Goal: Complete application form

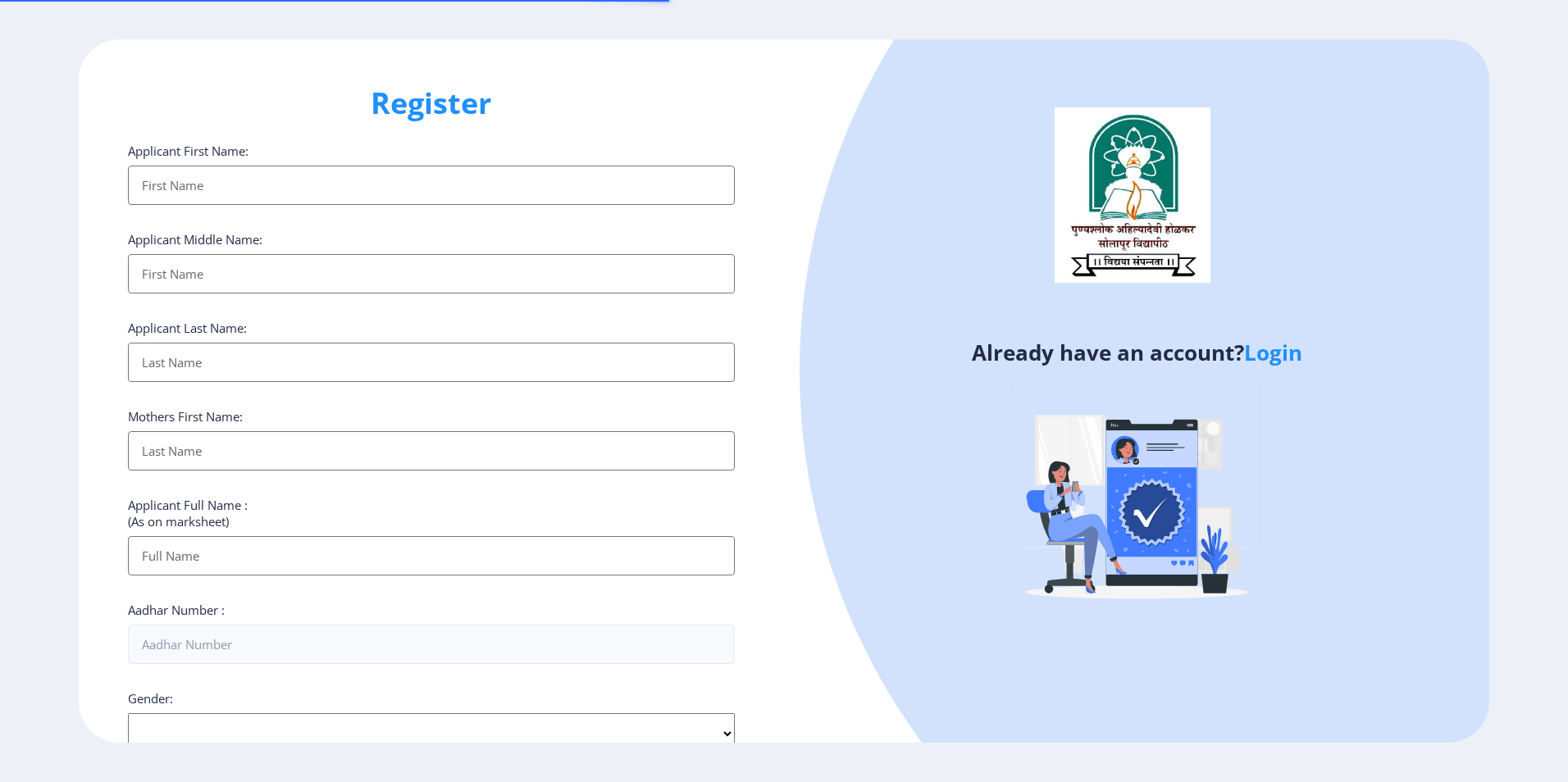
select select
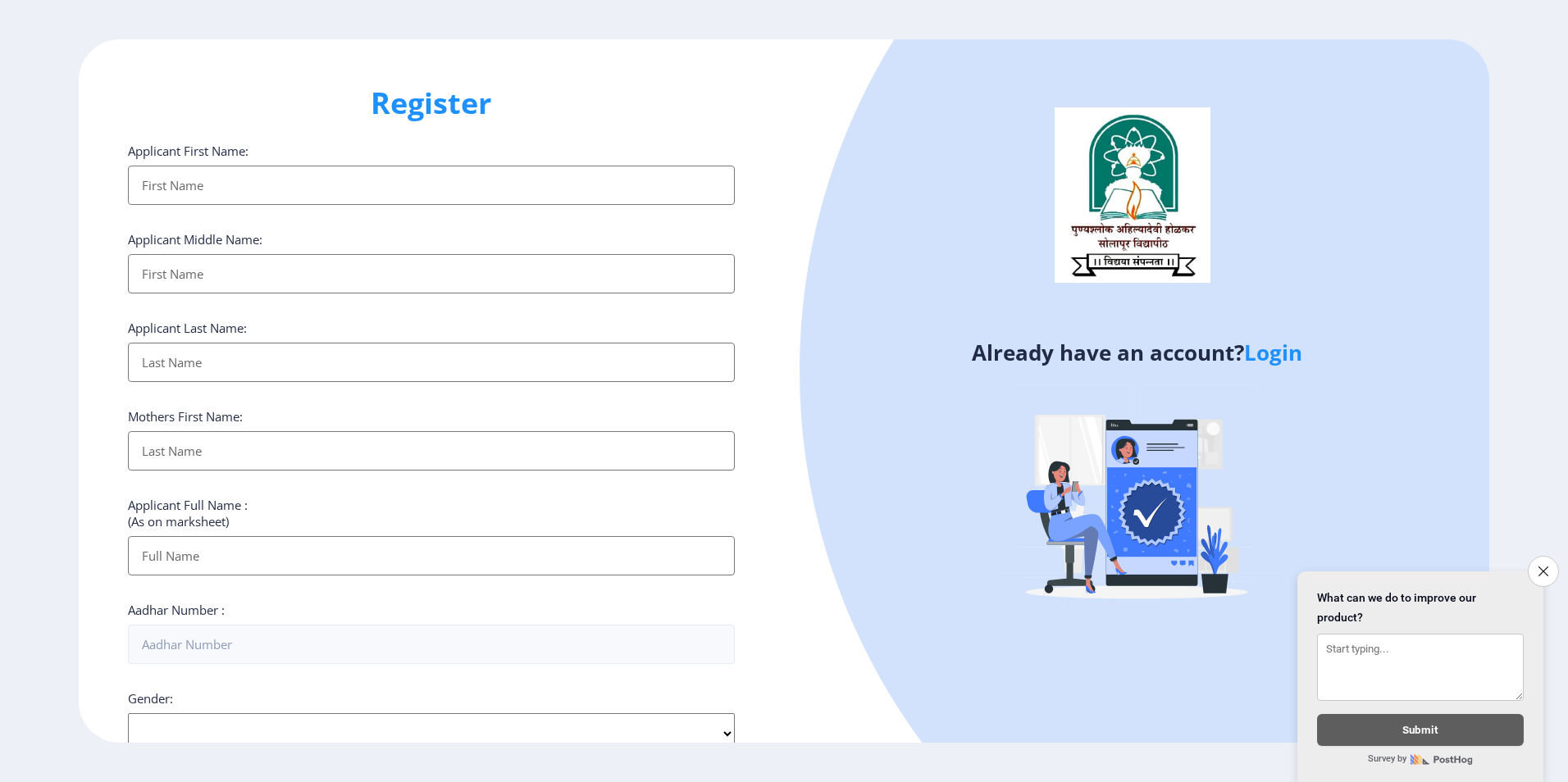
click at [407, 180] on input "Applicant First Name:" at bounding box center [431, 185] width 607 height 39
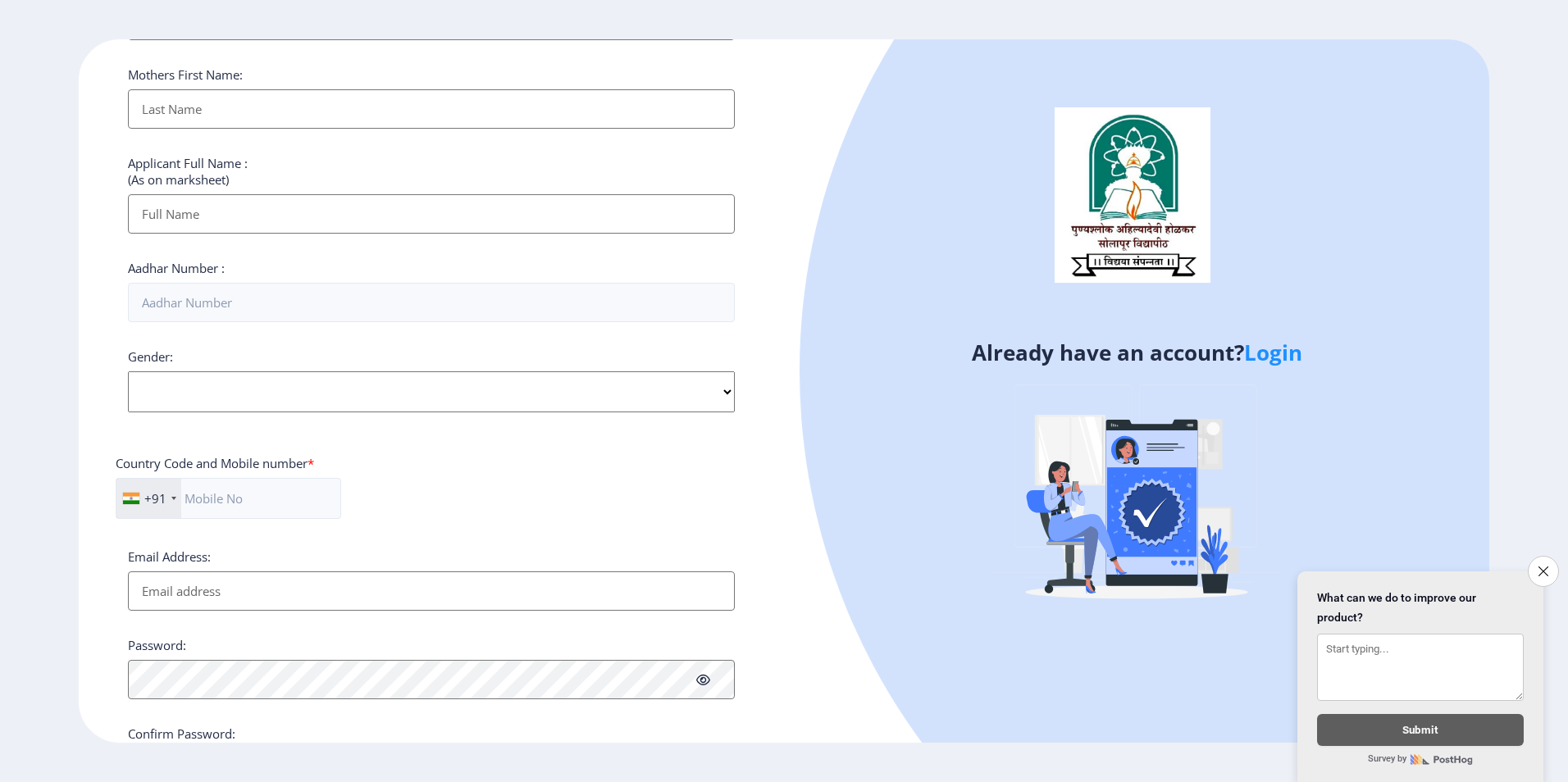
scroll to position [410, 0]
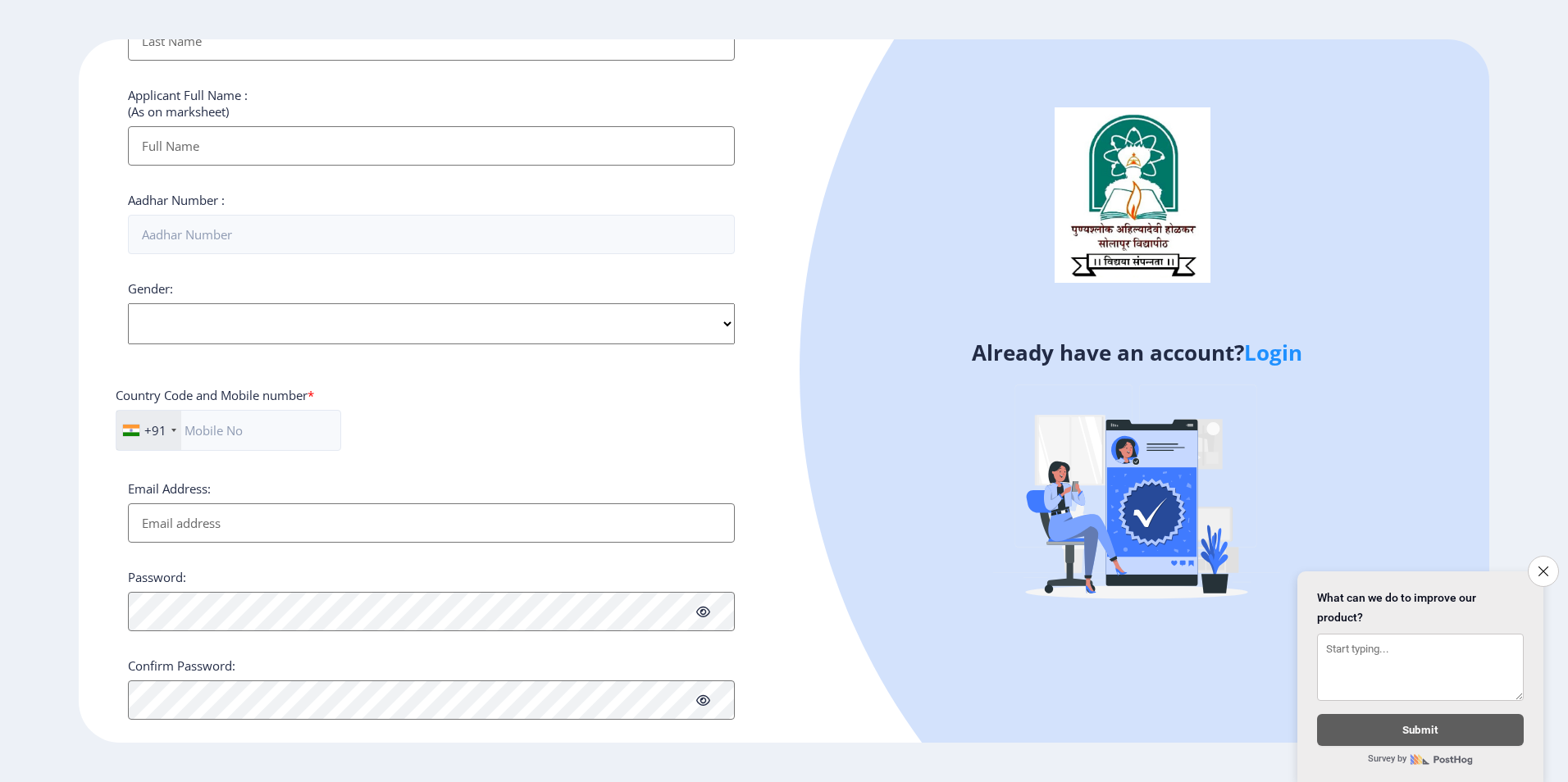
click at [1540, 566] on icon "Close survey" at bounding box center [1543, 571] width 10 height 10
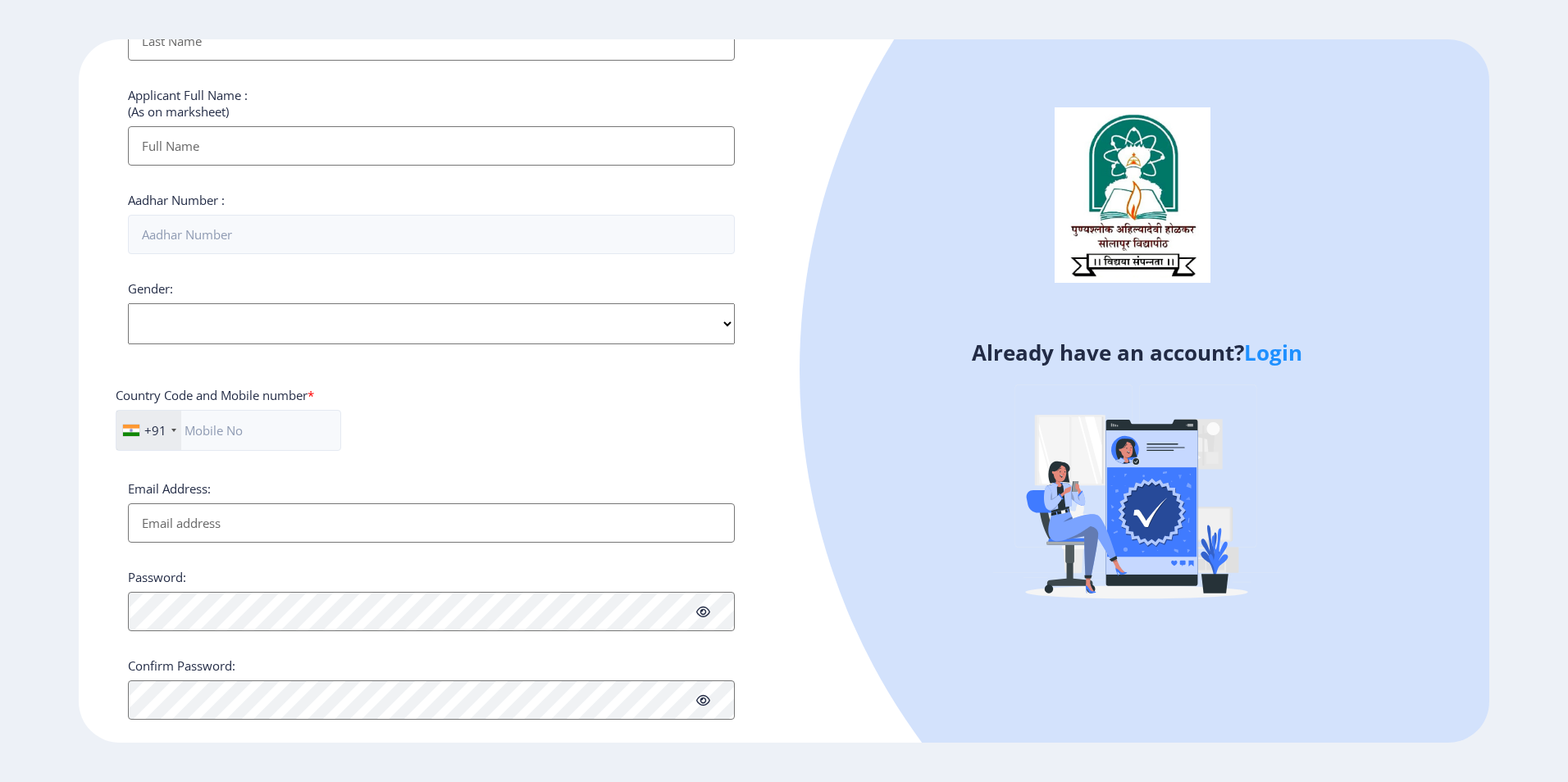
scroll to position [437, 0]
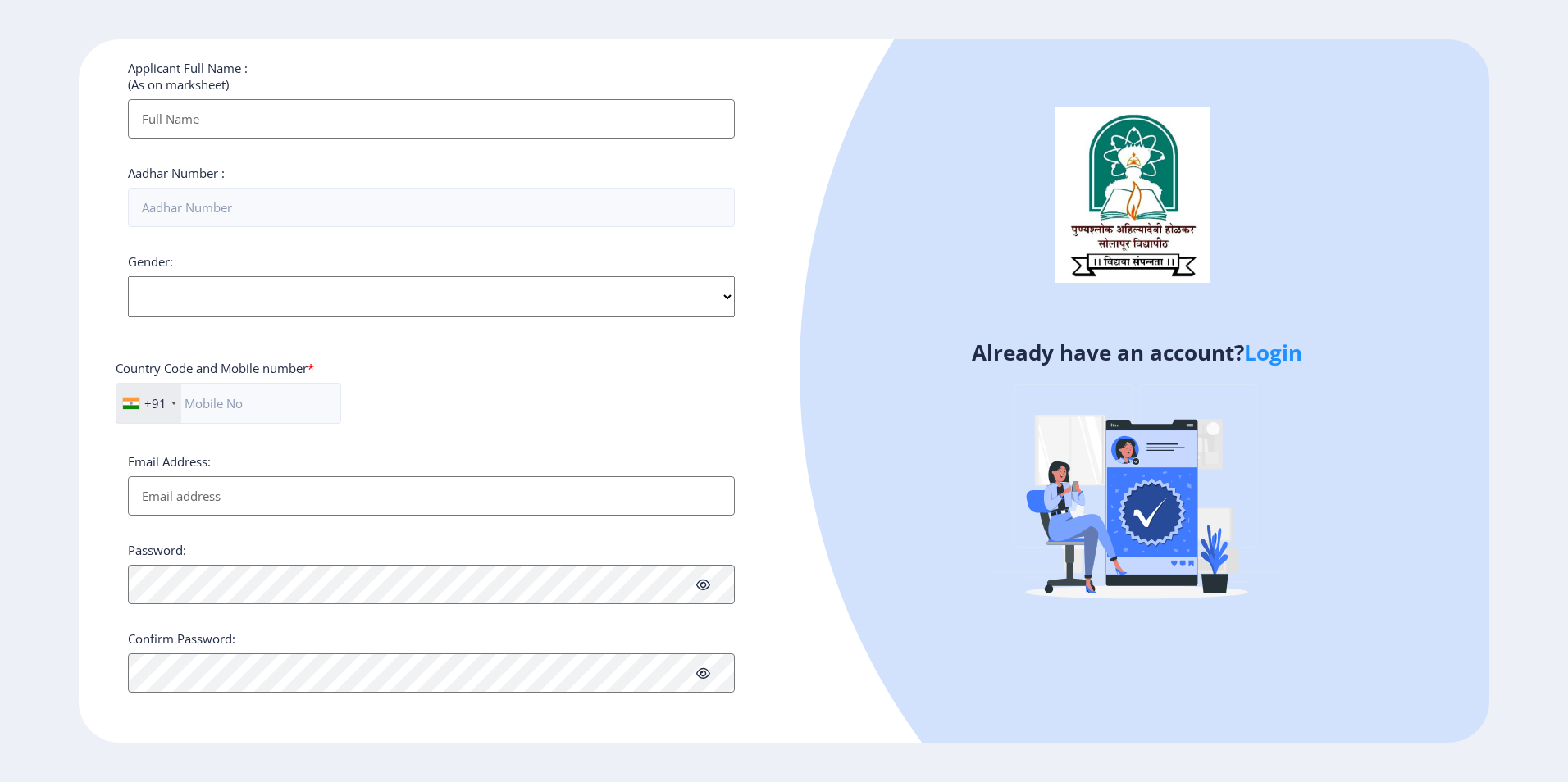
click at [1281, 355] on link "Login" at bounding box center [1273, 353] width 58 height 30
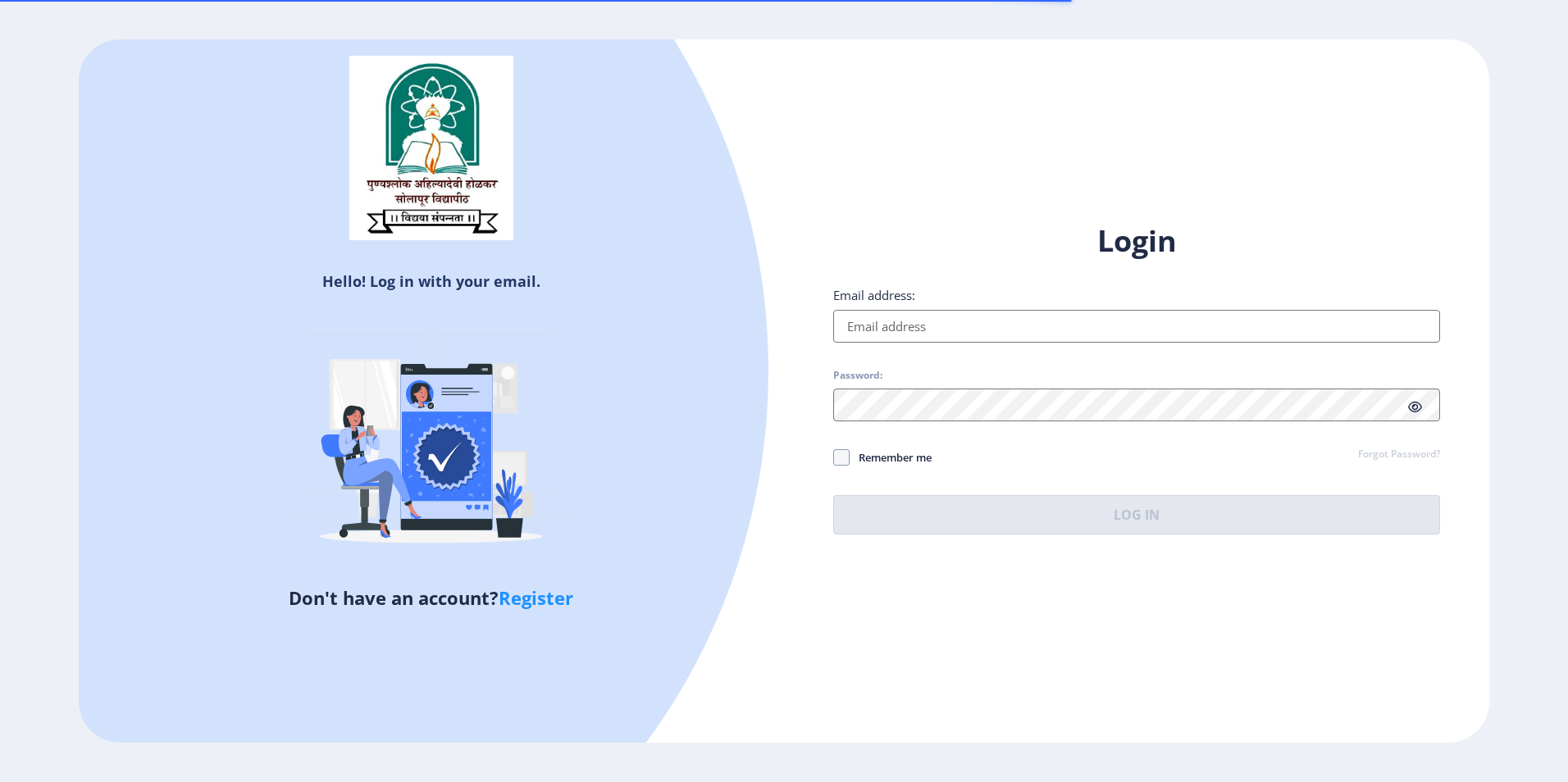
click at [1015, 323] on input "Email address:" at bounding box center [1136, 327] width 607 height 33
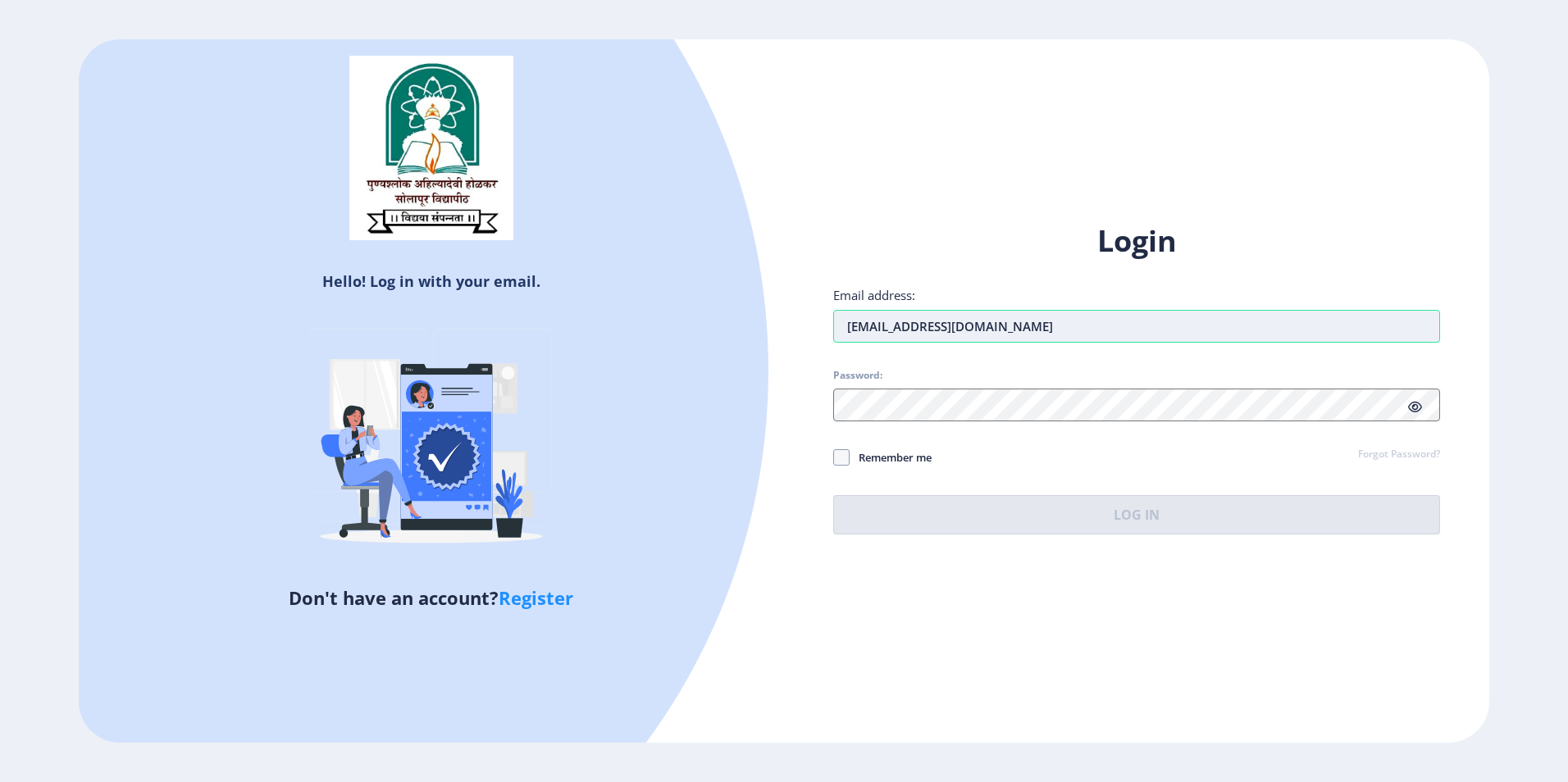
click at [854, 327] on input "[EMAIL_ADDRESS][DOMAIN_NAME]" at bounding box center [1136, 327] width 607 height 33
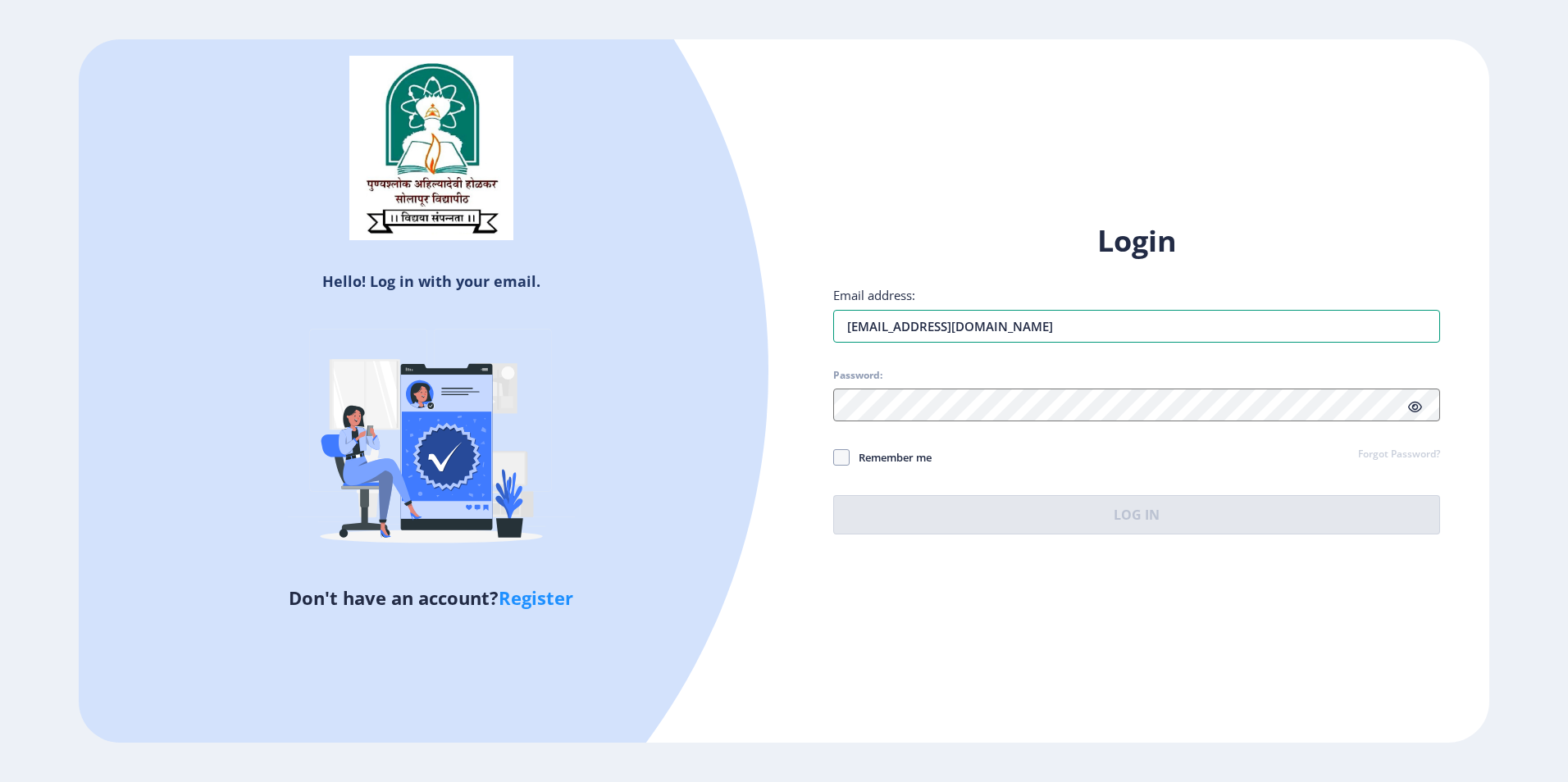
type input "[EMAIL_ADDRESS][DOMAIN_NAME]"
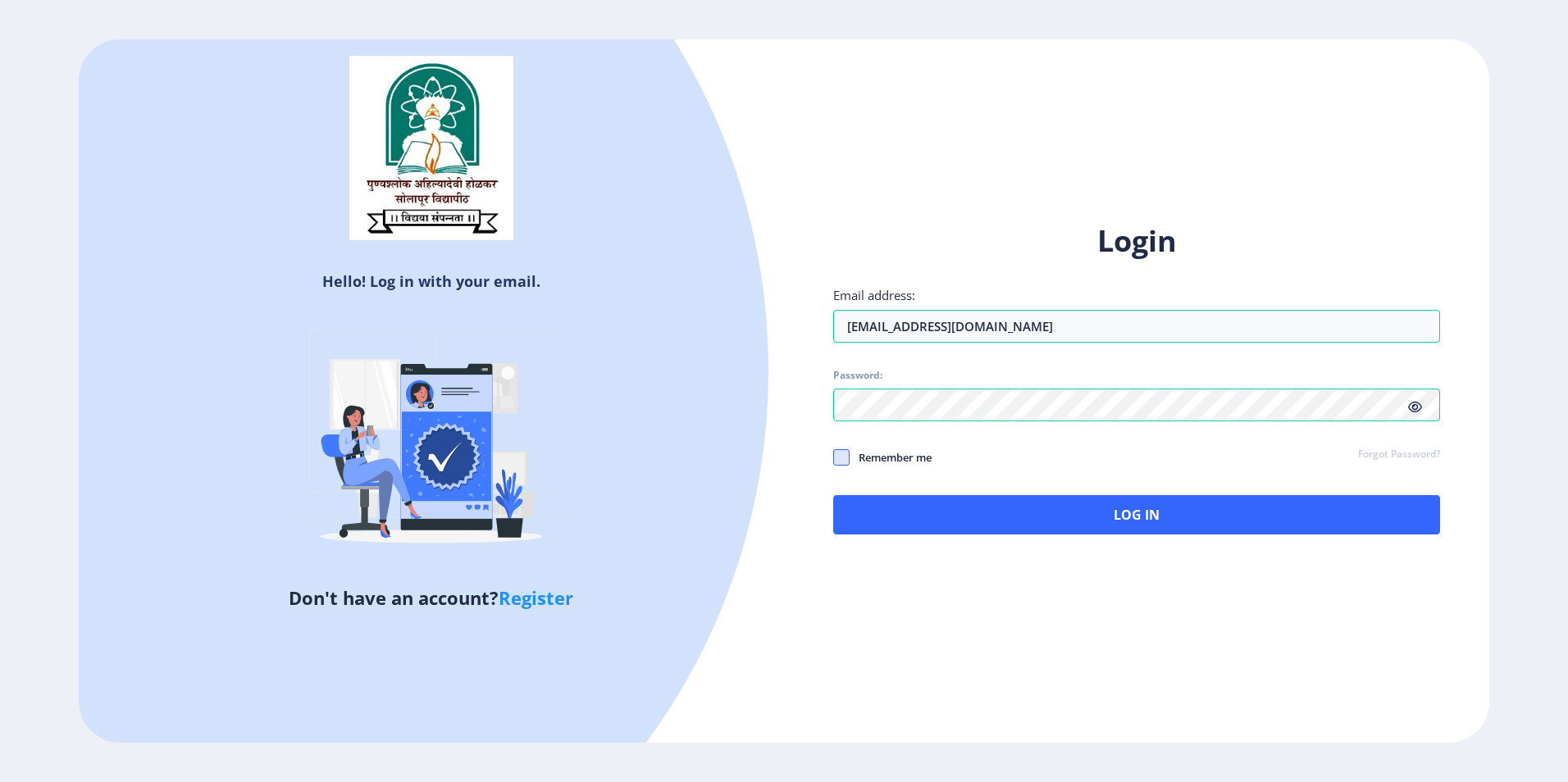
click at [846, 459] on span at bounding box center [841, 457] width 16 height 16
click at [834, 458] on input "Remember me" at bounding box center [833, 457] width 1 height 1
checkbox input "true"
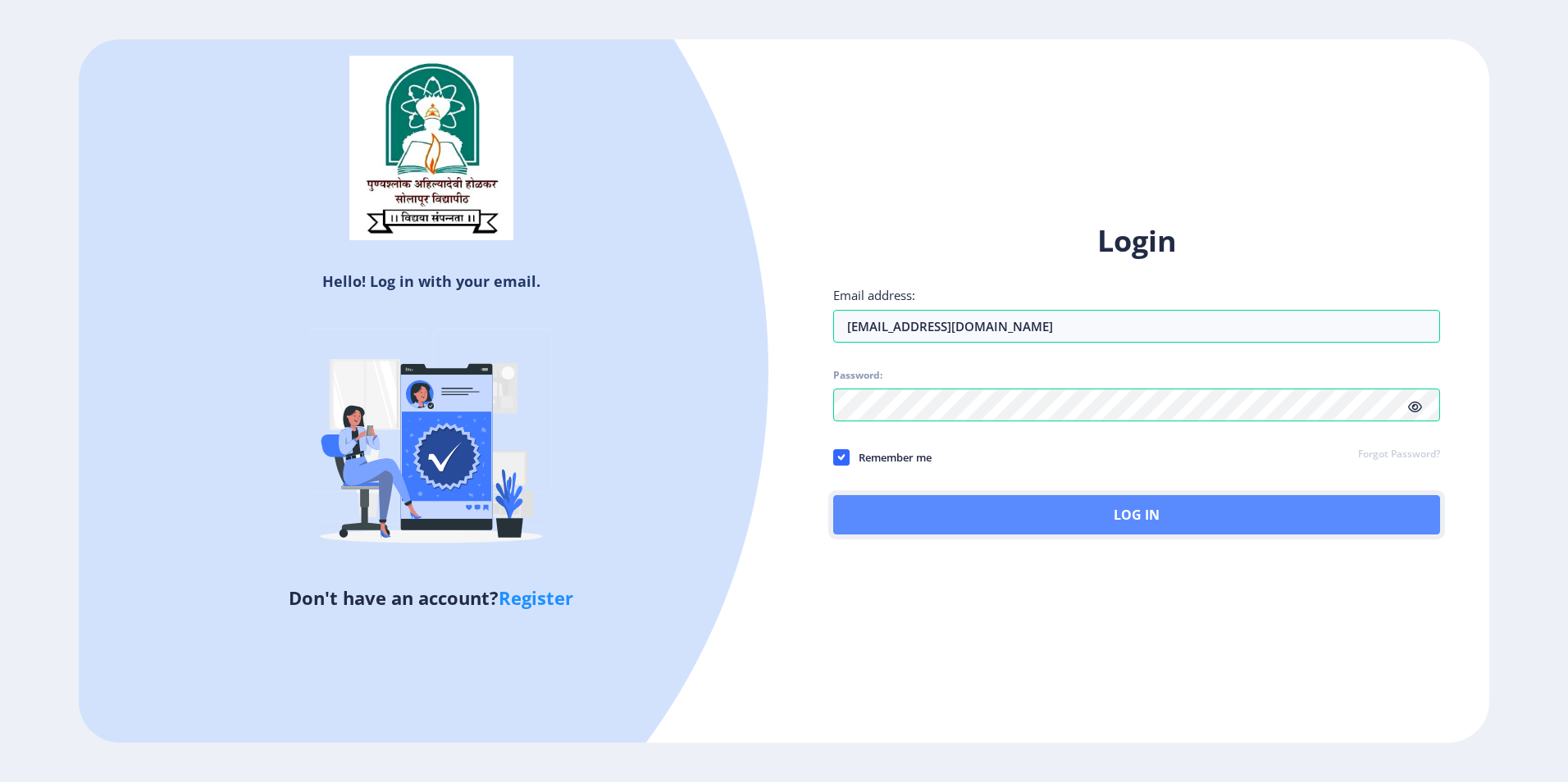
click at [1168, 514] on button "Log In" at bounding box center [1136, 514] width 607 height 39
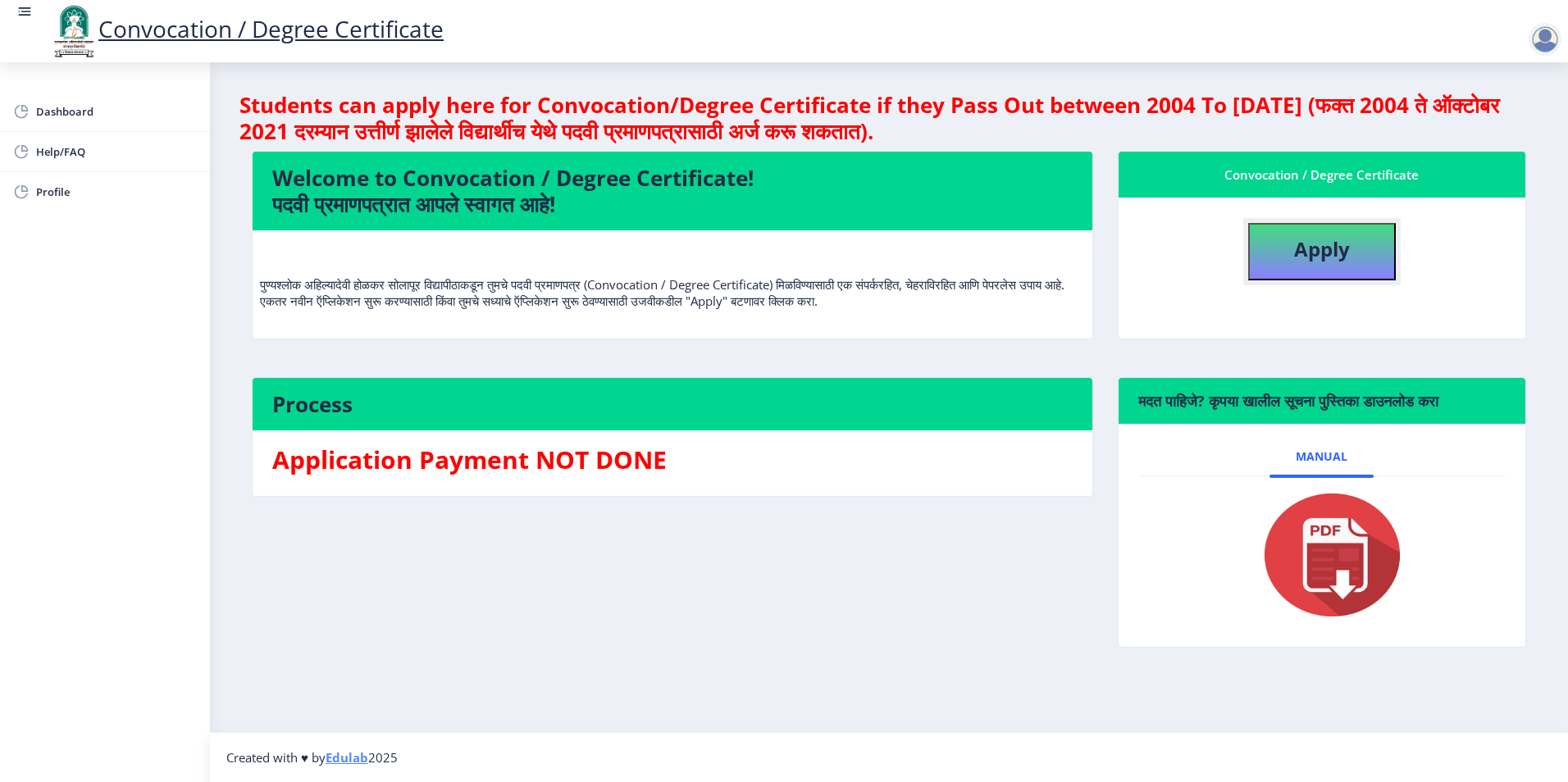
click at [1305, 250] on b "Apply" at bounding box center [1323, 249] width 56 height 27
select select
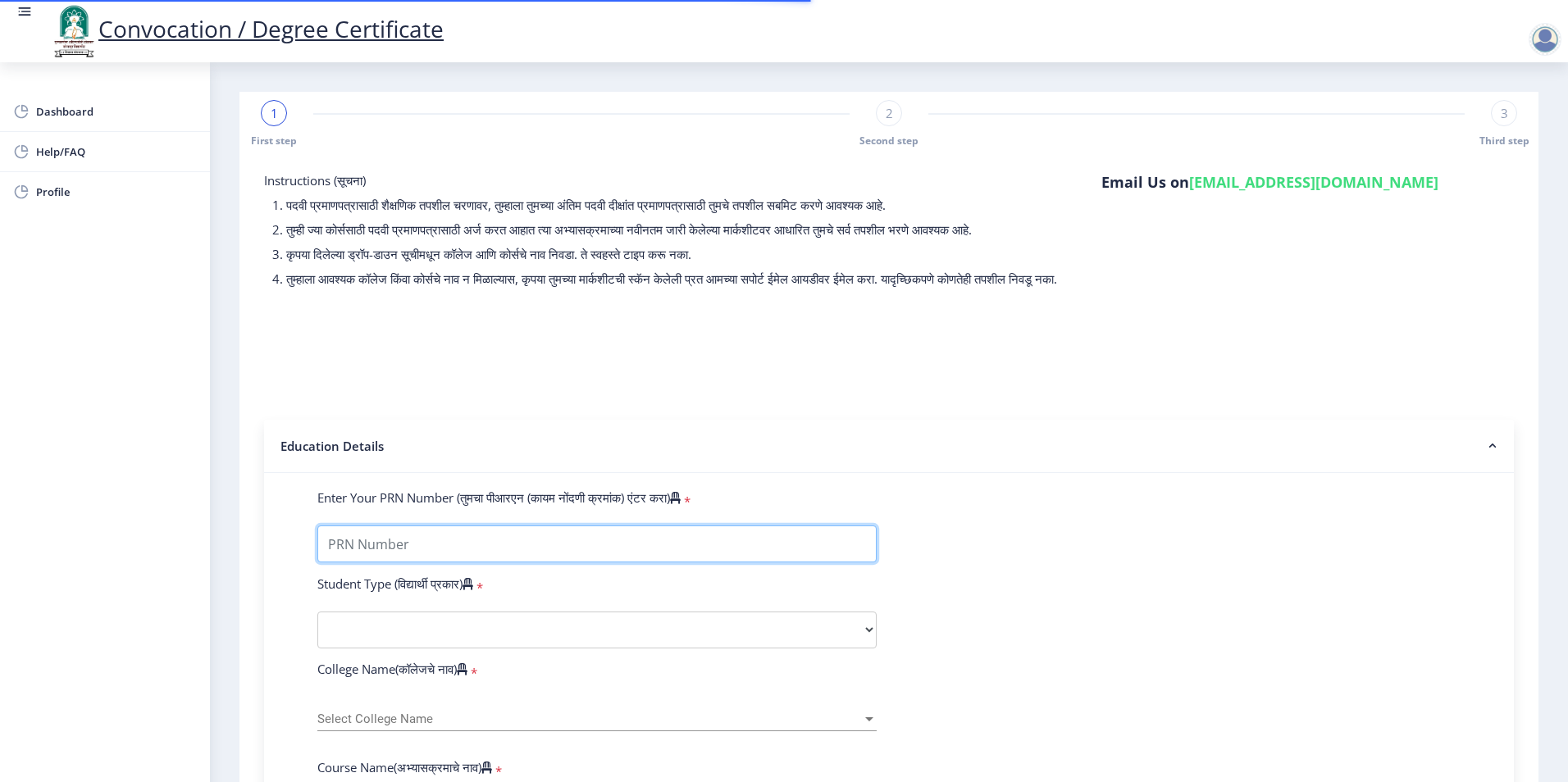
click at [429, 562] on input "Enter Your PRN Number (तुमचा पीआरएन (कायम नोंदणी क्रमांक) एंटर करा)" at bounding box center [597, 543] width 559 height 37
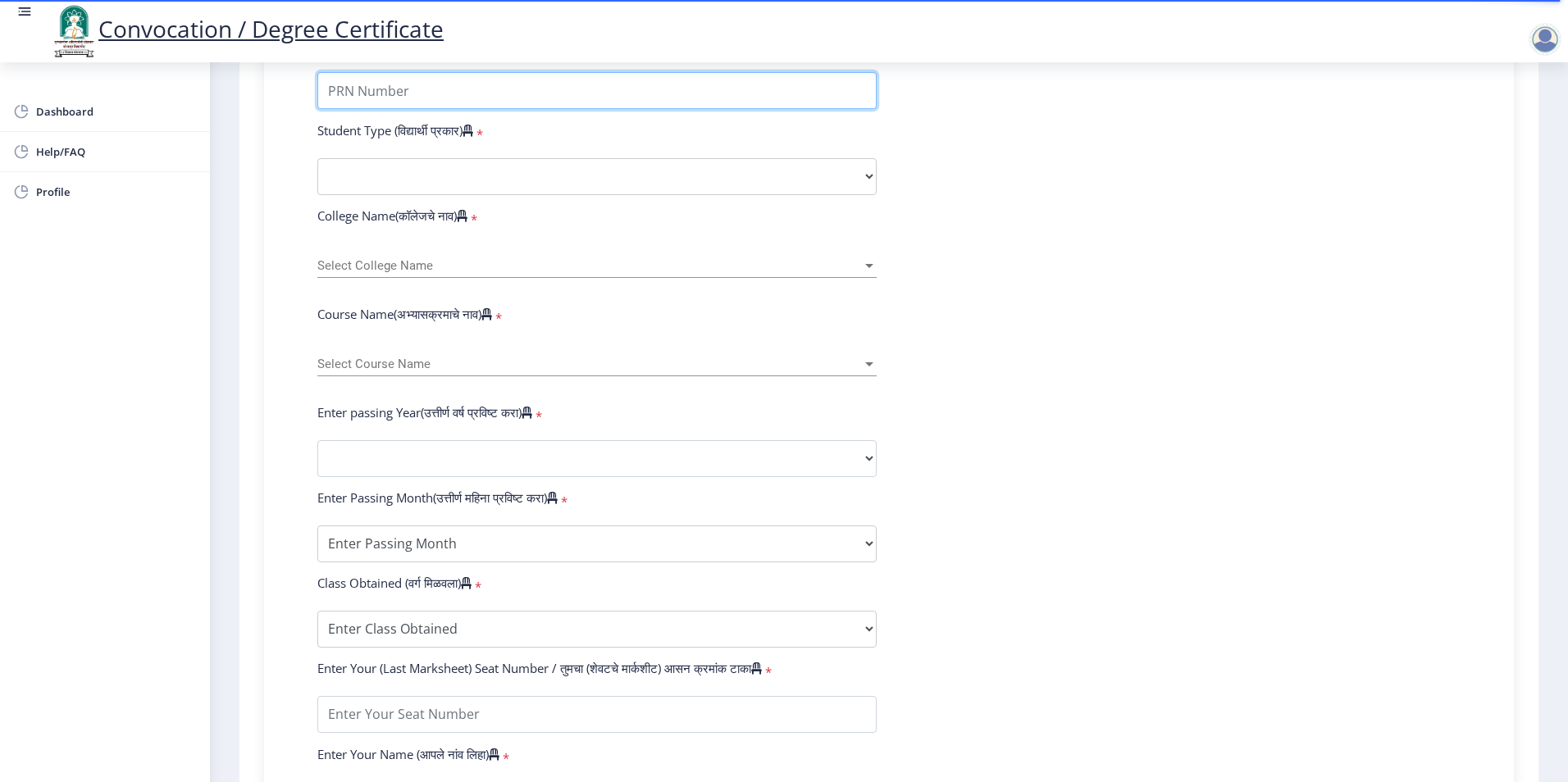
scroll to position [229, 0]
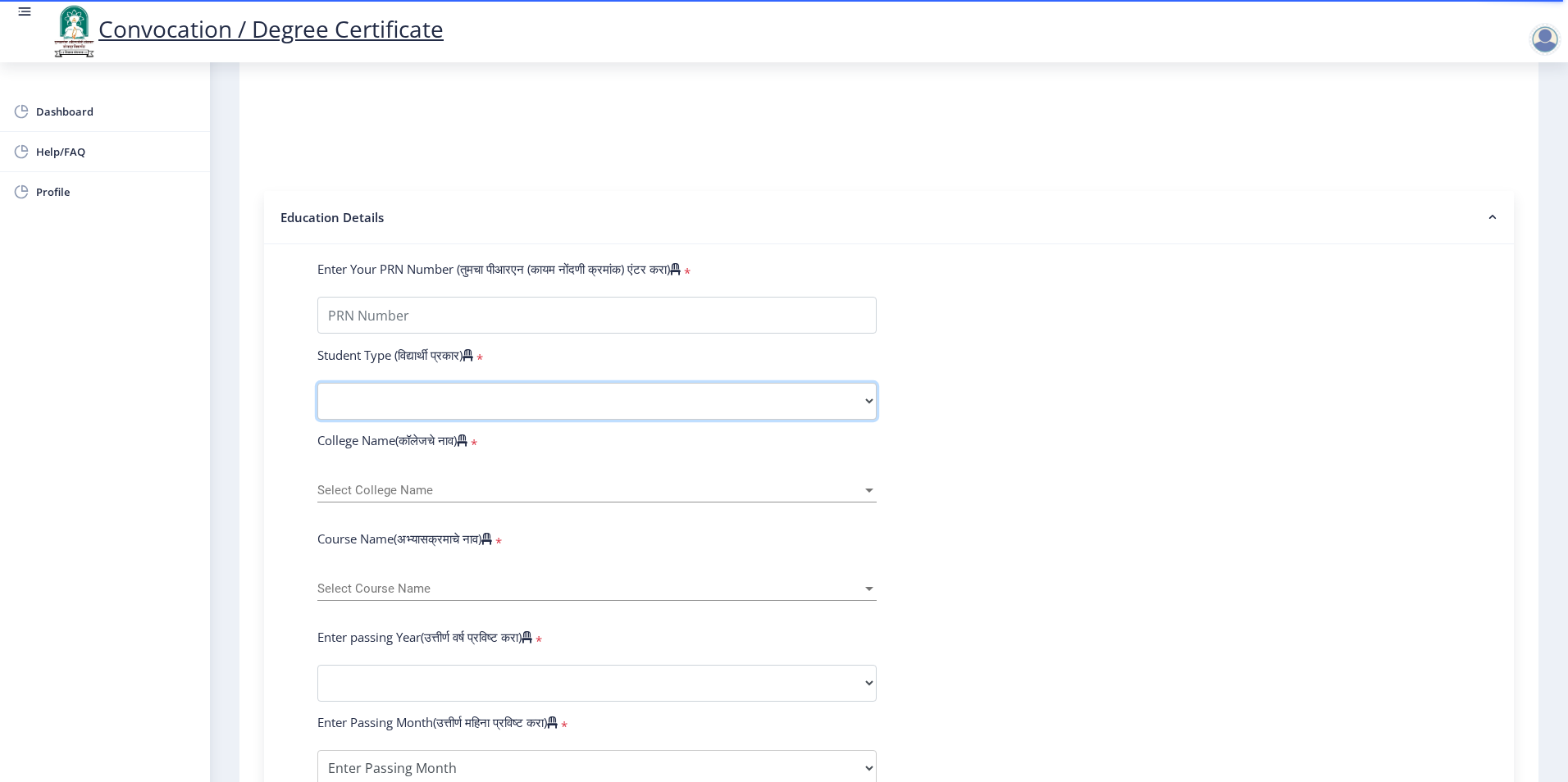
click at [440, 415] on select "Select Student Type Regular External" at bounding box center [597, 401] width 559 height 37
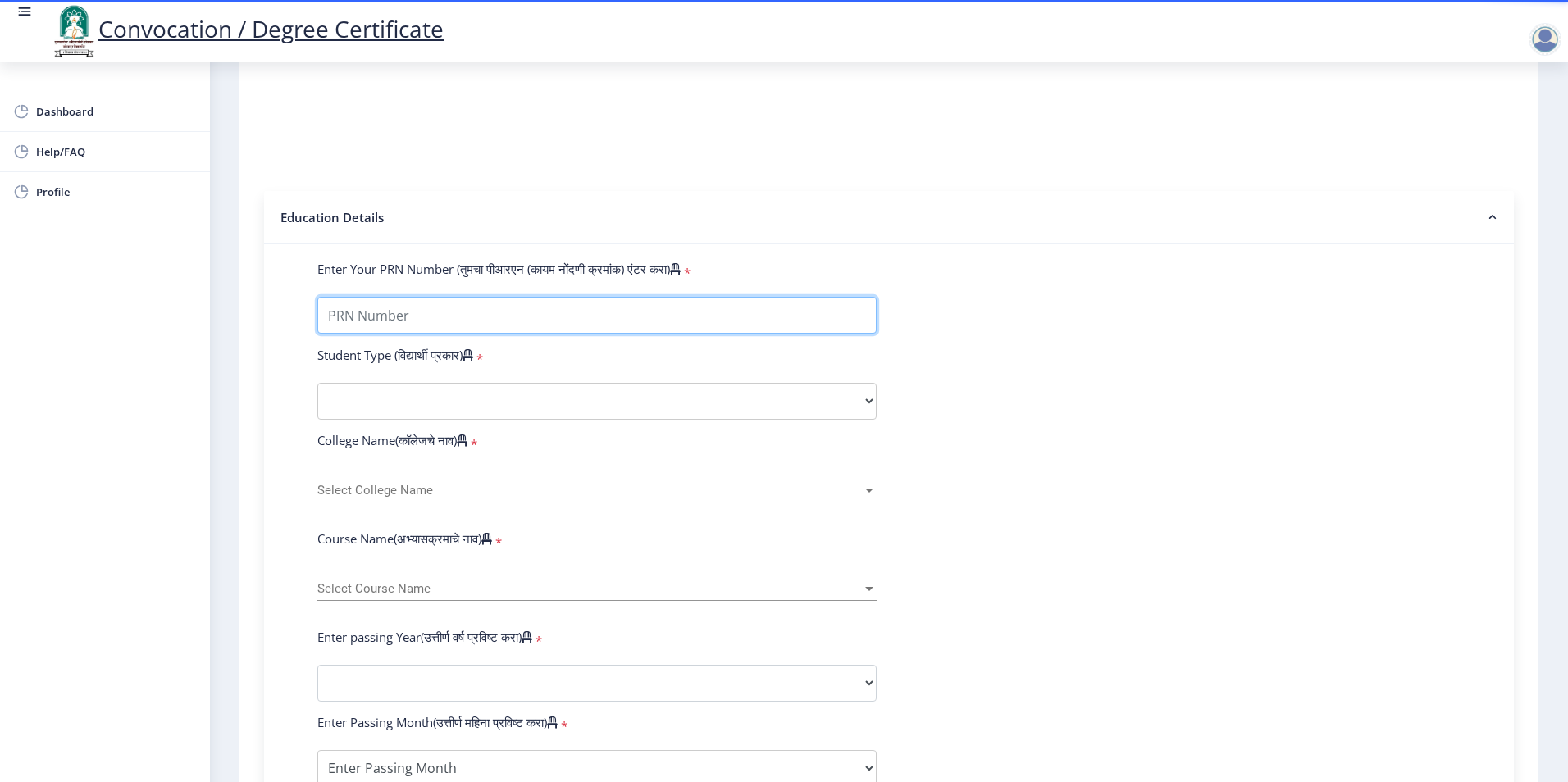
click at [447, 334] on input "Enter Your PRN Number (तुमचा पीआरएन (कायम नोंदणी क्रमांक) एंटर करा)" at bounding box center [597, 315] width 559 height 37
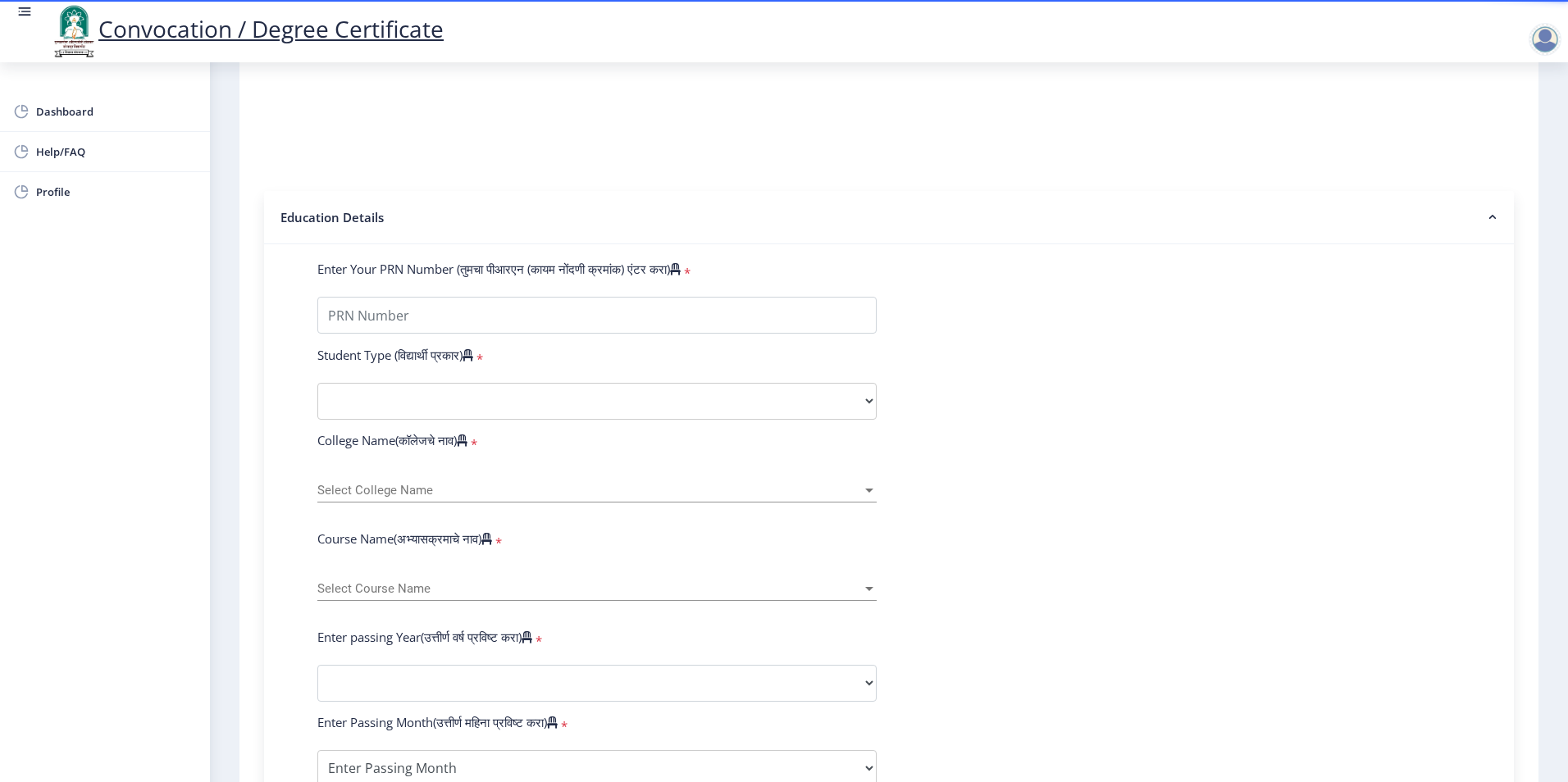
click at [506, 391] on form "Enter Your PRN Number (तुमचा पीआरएन (कायम नोंदणी क्रमांक) एंटर करा) * Student T…" at bounding box center [889, 695] width 1168 height 869
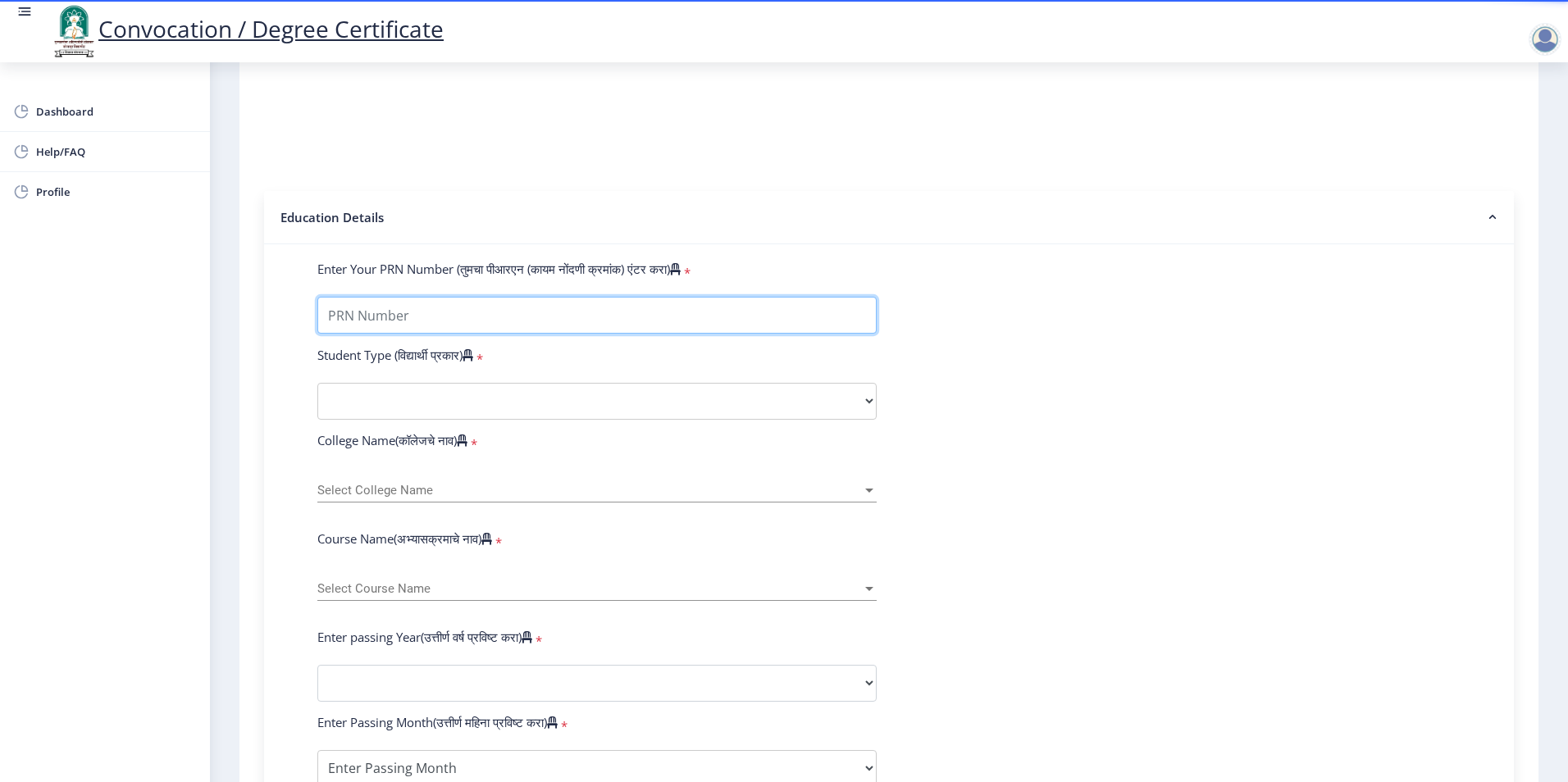
click at [410, 332] on input "Enter Your PRN Number (तुमचा पीआरएन (कायम नोंदणी क्रमांक) एंटर करा)" at bounding box center [597, 315] width 559 height 37
type input "1200002885"
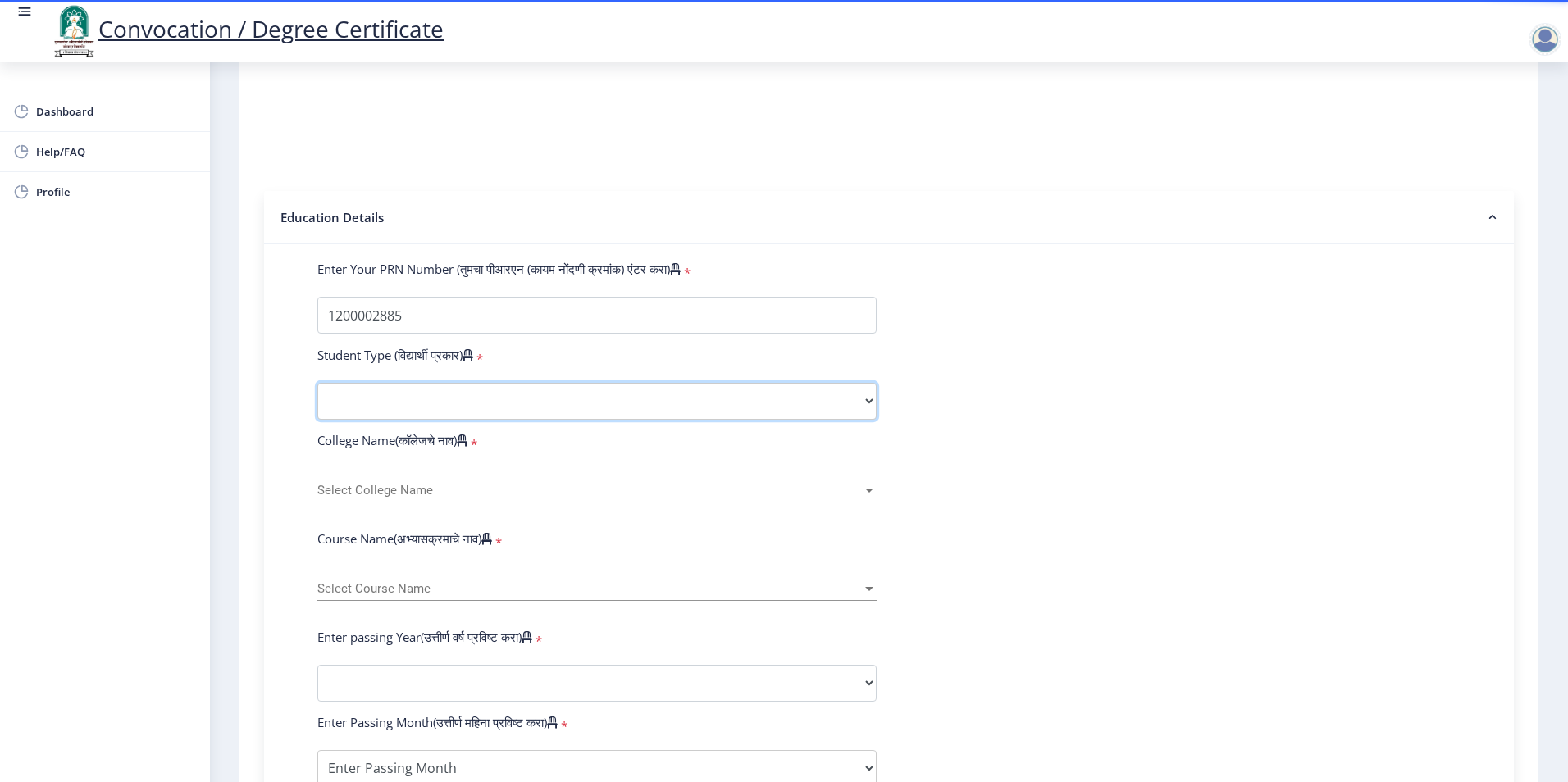
click at [667, 411] on select "Select Student Type Regular External" at bounding box center [597, 401] width 559 height 37
select select "Regular"
click at [318, 399] on select "Select Student Type Regular External" at bounding box center [597, 401] width 559 height 37
click at [621, 497] on span "Select College Name" at bounding box center [589, 490] width 544 height 14
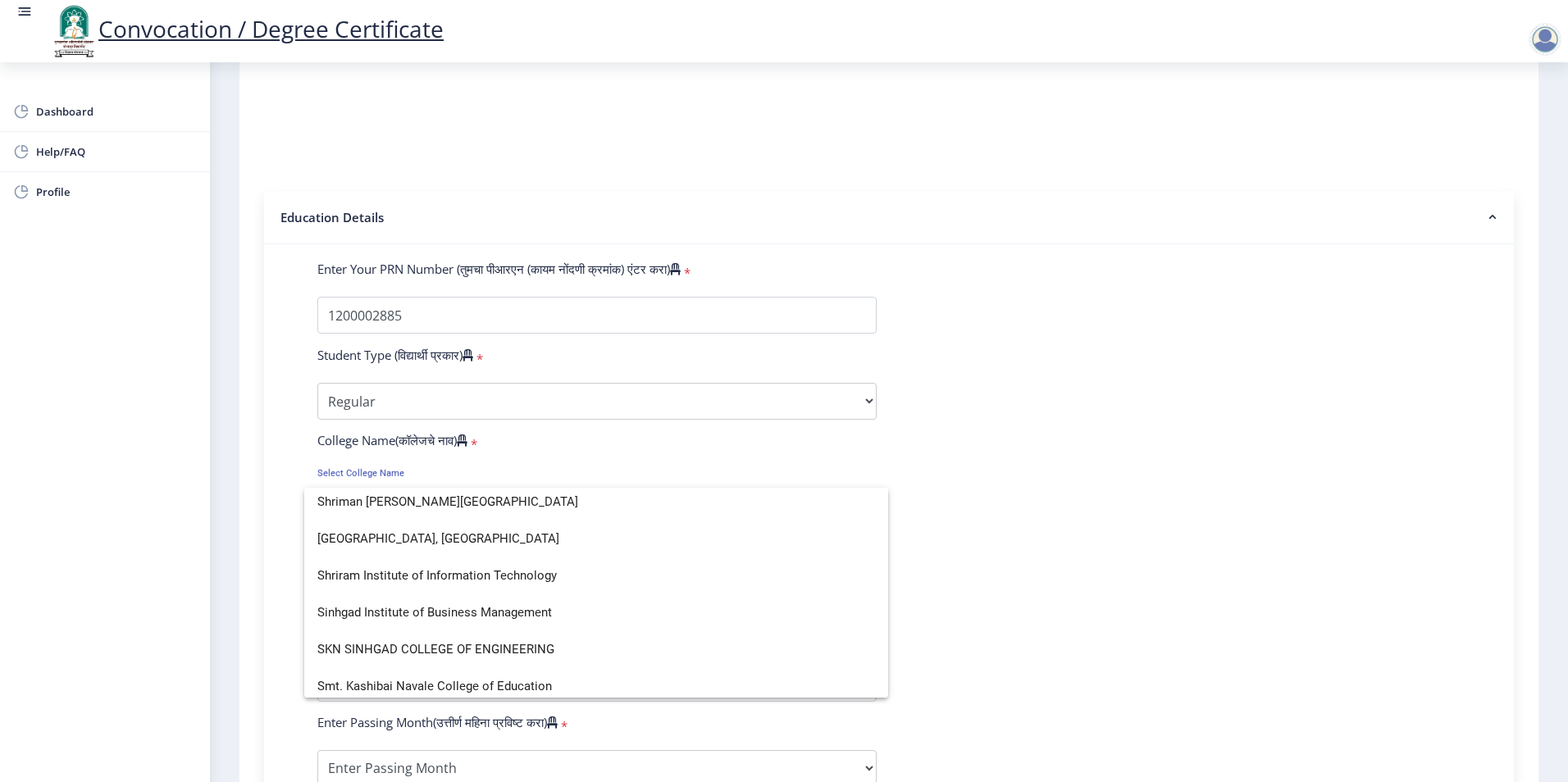
scroll to position [4755, 0]
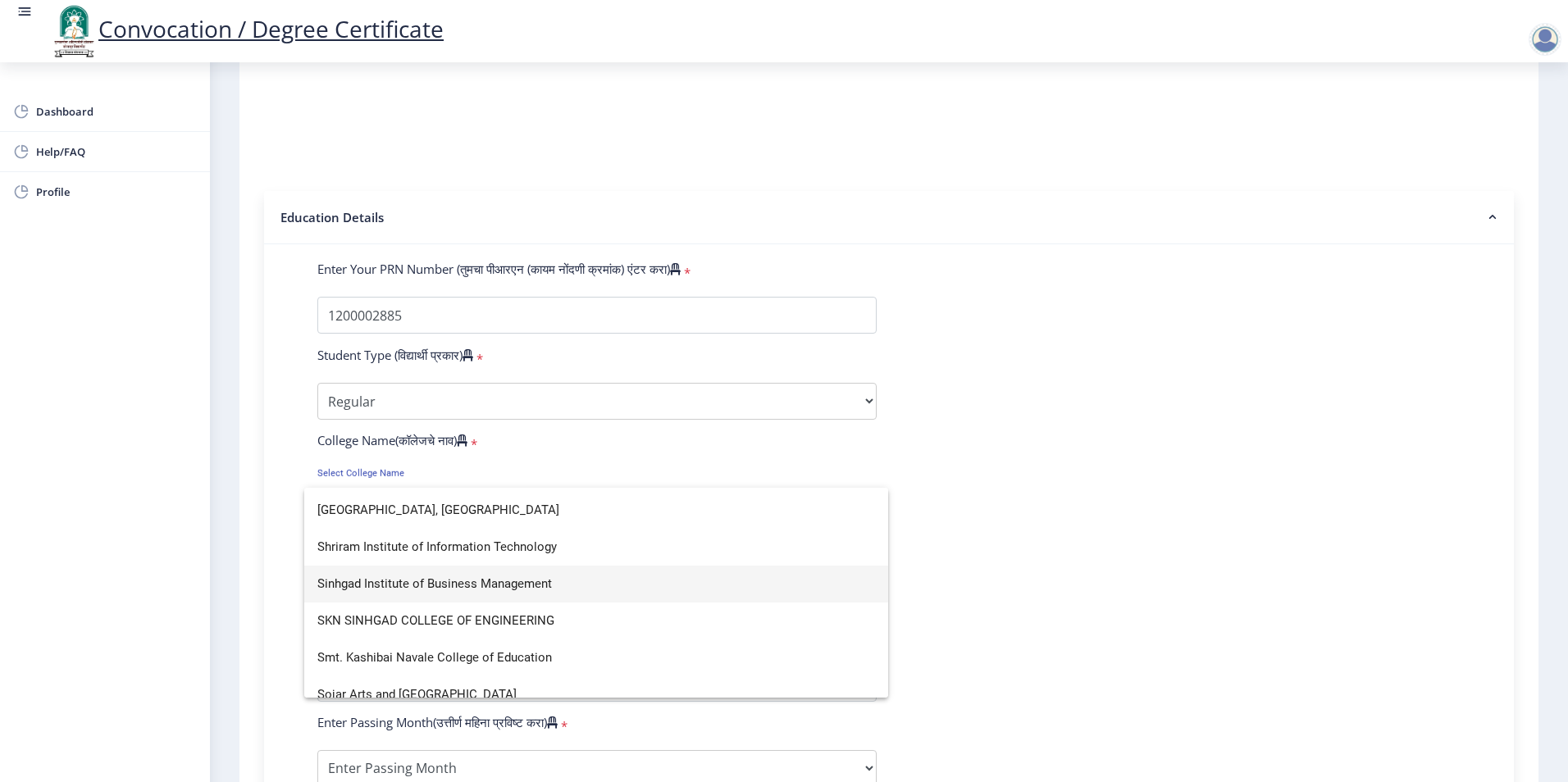
click at [559, 572] on span "Sinhgad Institute of Business Management" at bounding box center [596, 583] width 557 height 37
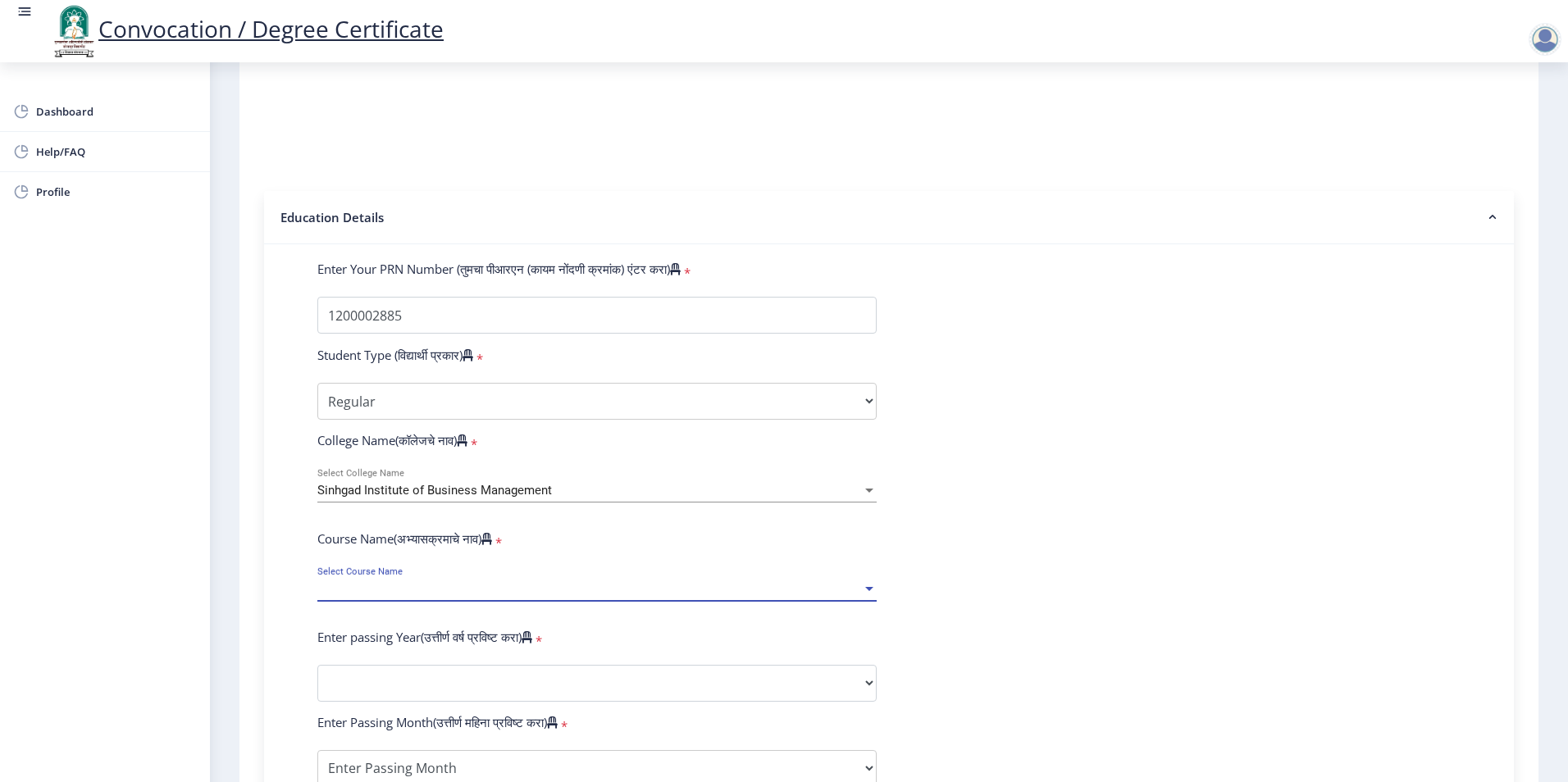
click at [435, 596] on span "Select Course Name" at bounding box center [589, 588] width 544 height 14
click at [523, 502] on div at bounding box center [784, 391] width 1568 height 782
click at [534, 496] on div "Sinhgad Institute of Business Management Select College Name" at bounding box center [597, 485] width 559 height 34
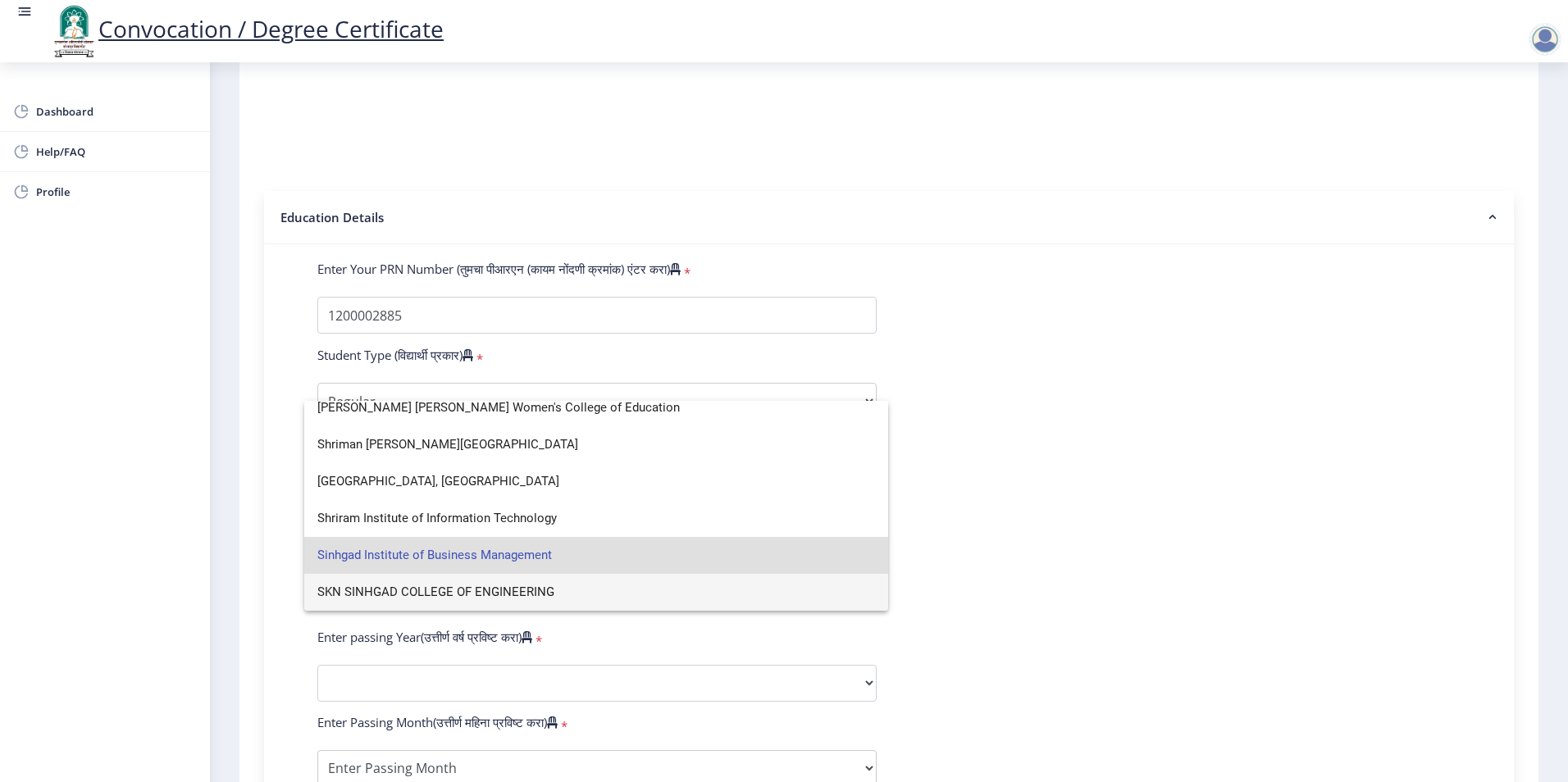
scroll to position [4114, 0]
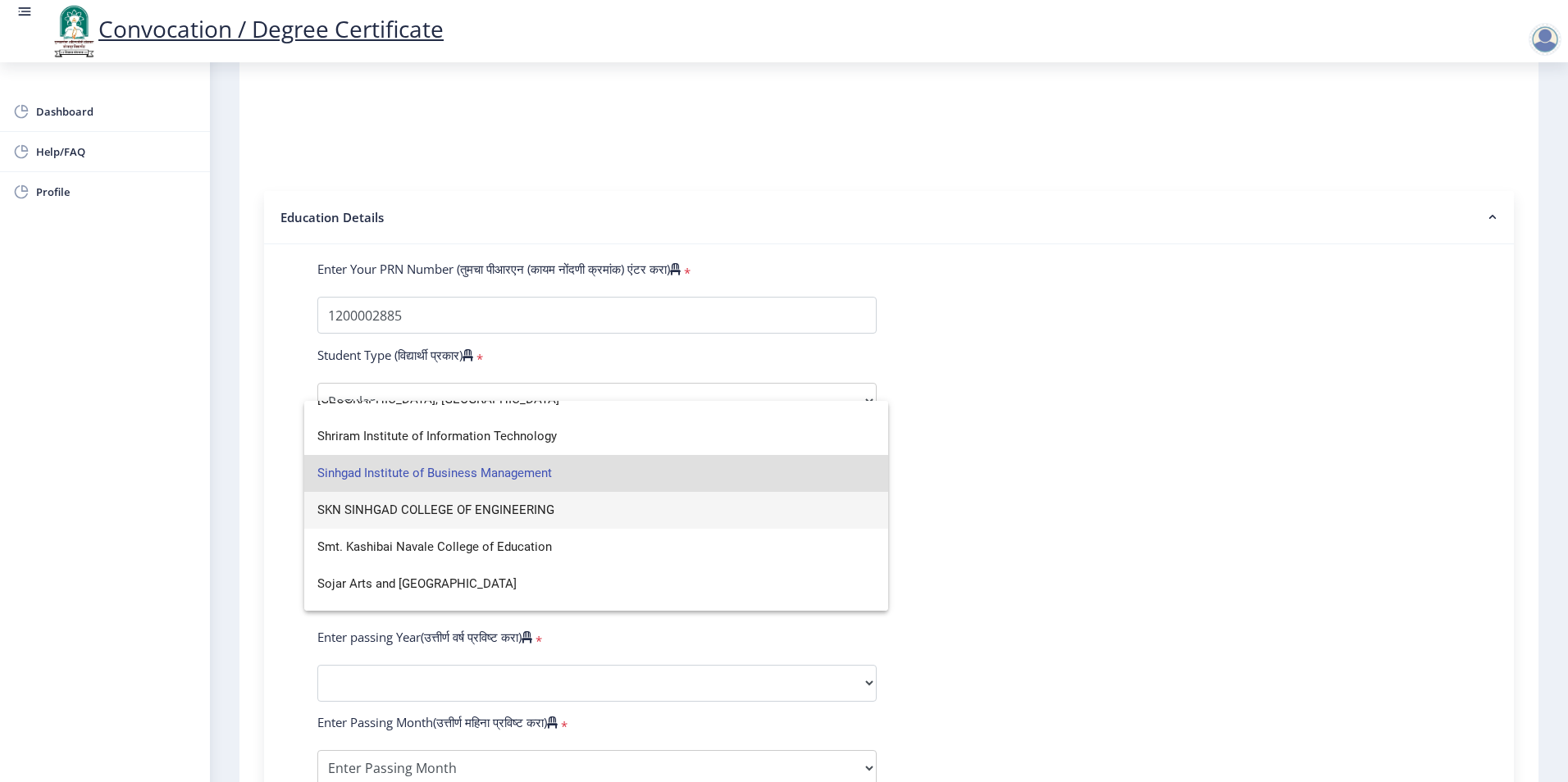
type input "s"
click at [545, 514] on span "SKN SINHGAD COLLEGE OF ENGINEERING" at bounding box center [596, 510] width 557 height 37
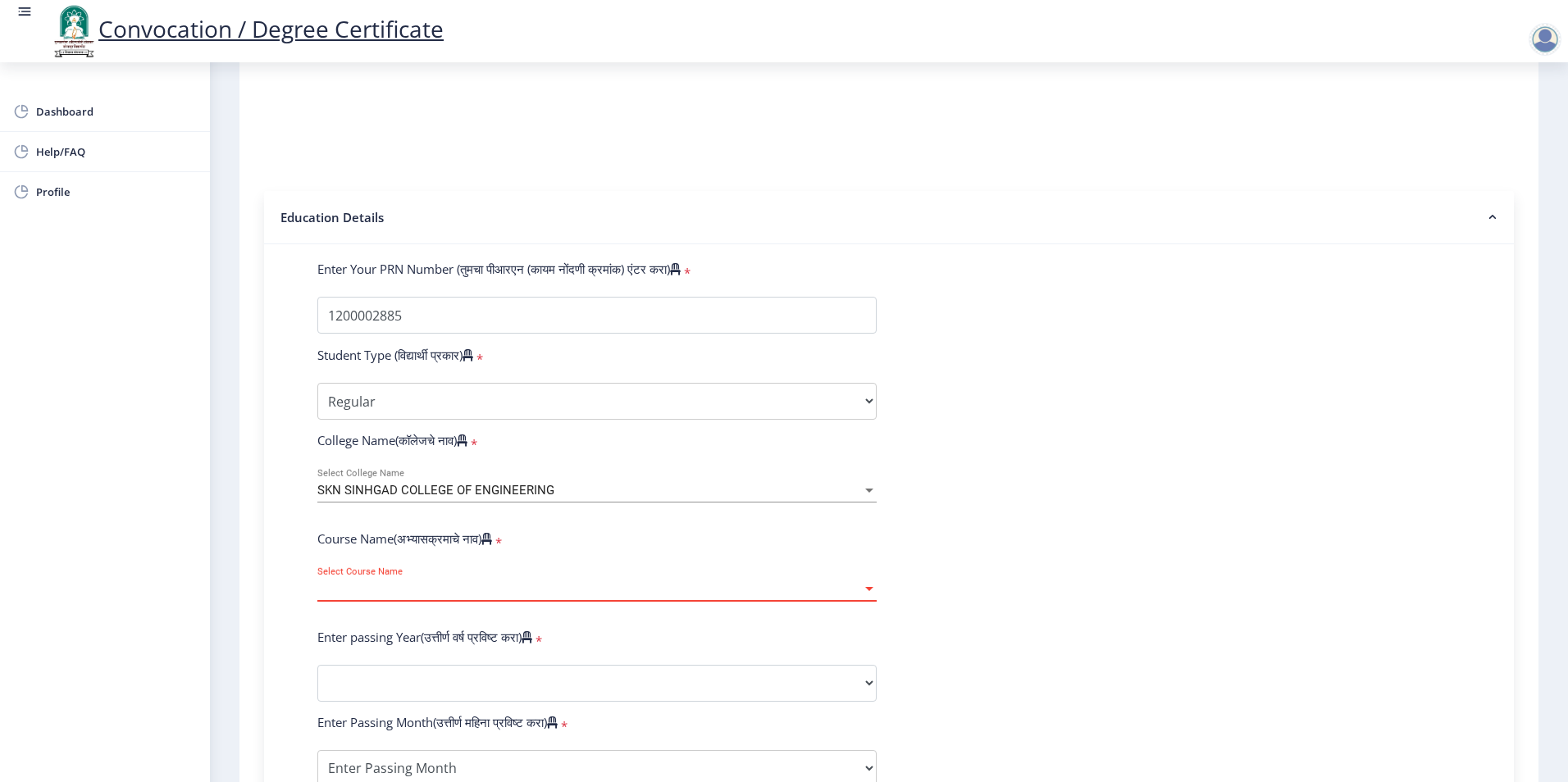
click at [470, 596] on span "Select Course Name" at bounding box center [589, 588] width 544 height 14
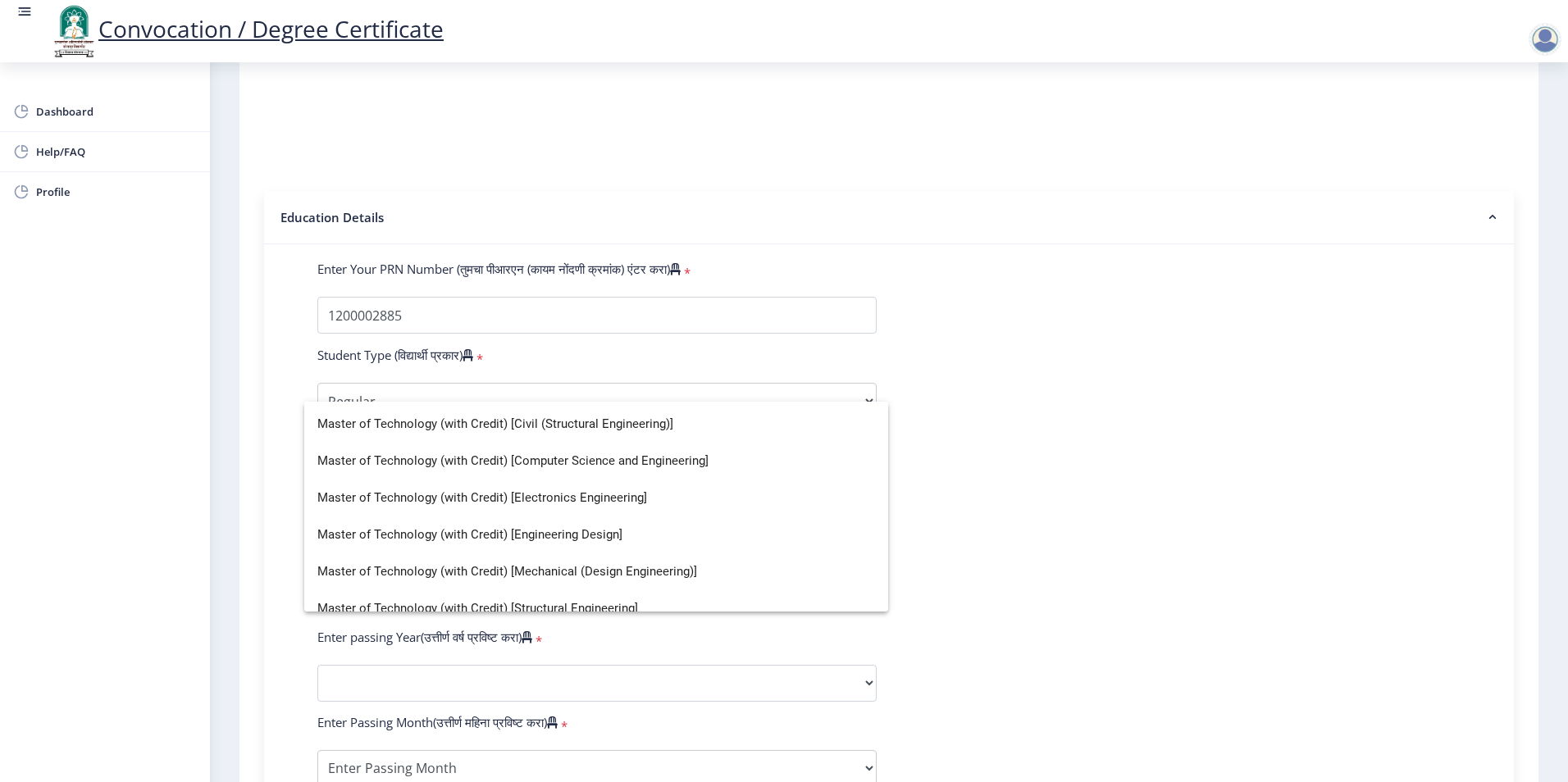
scroll to position [381, 0]
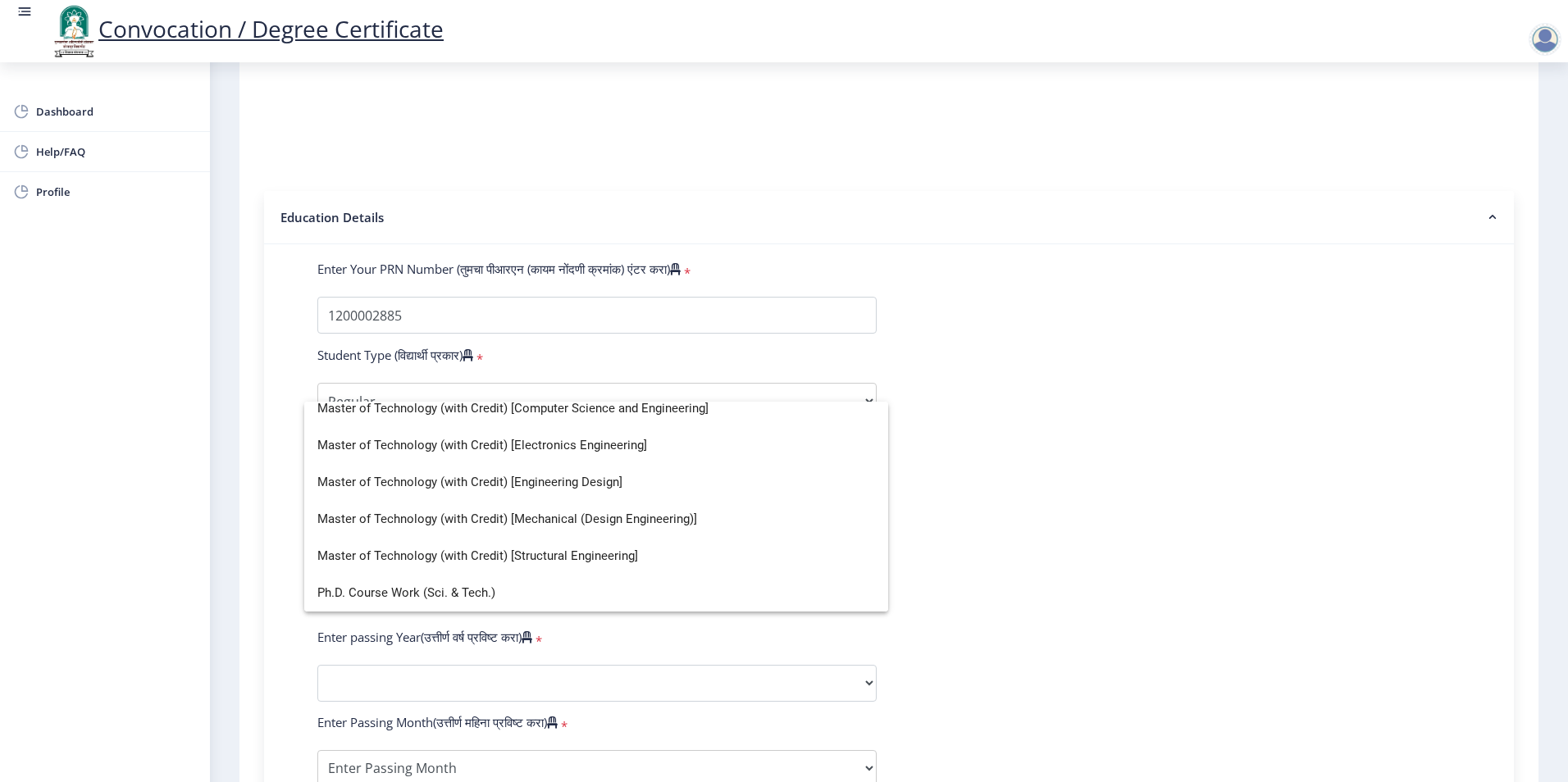
click at [1152, 460] on div at bounding box center [784, 391] width 1568 height 782
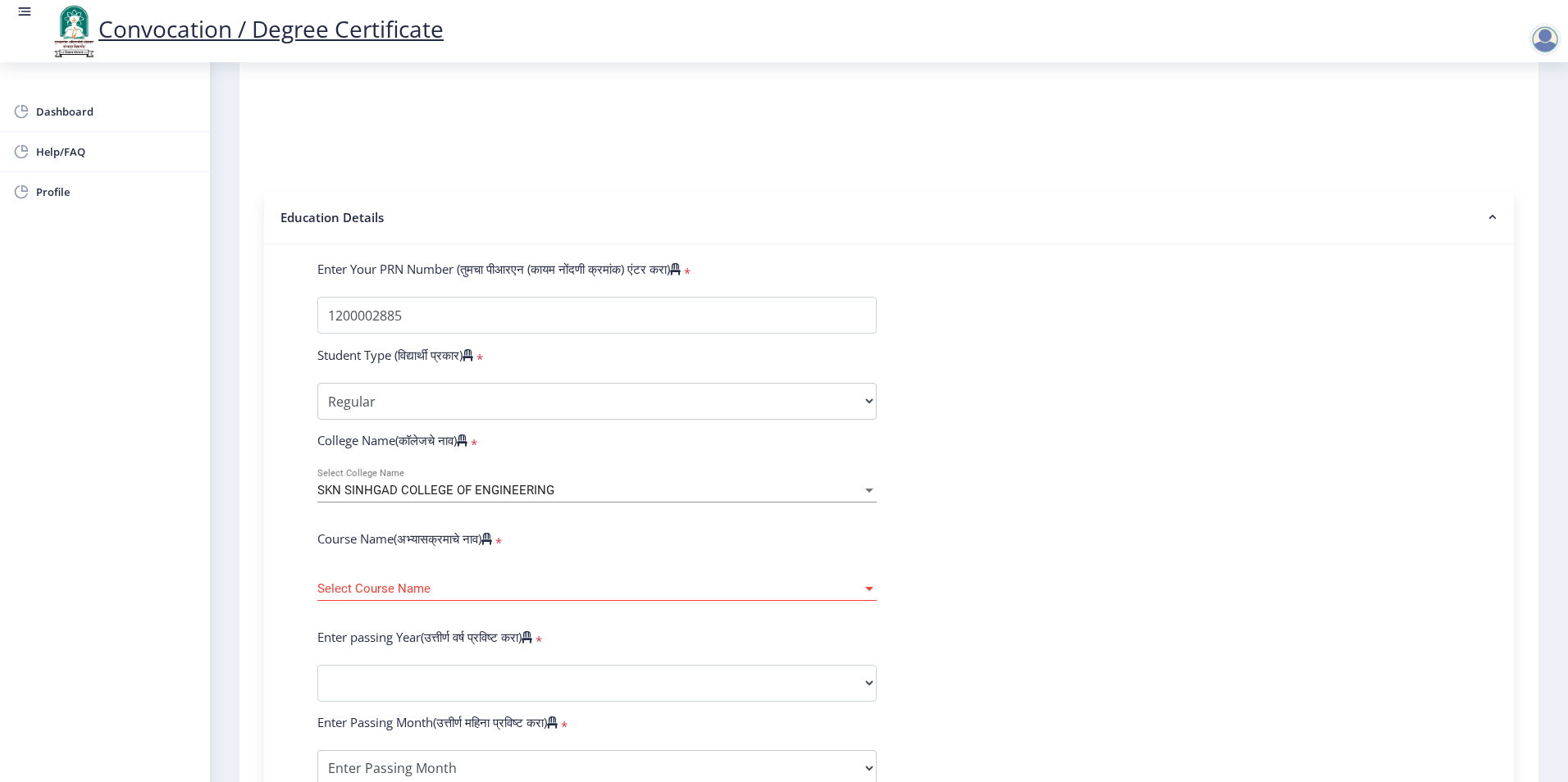
click at [584, 492] on div "SKN SINHGAD COLLEGE OF ENGINEERING Select College Name" at bounding box center [597, 485] width 559 height 34
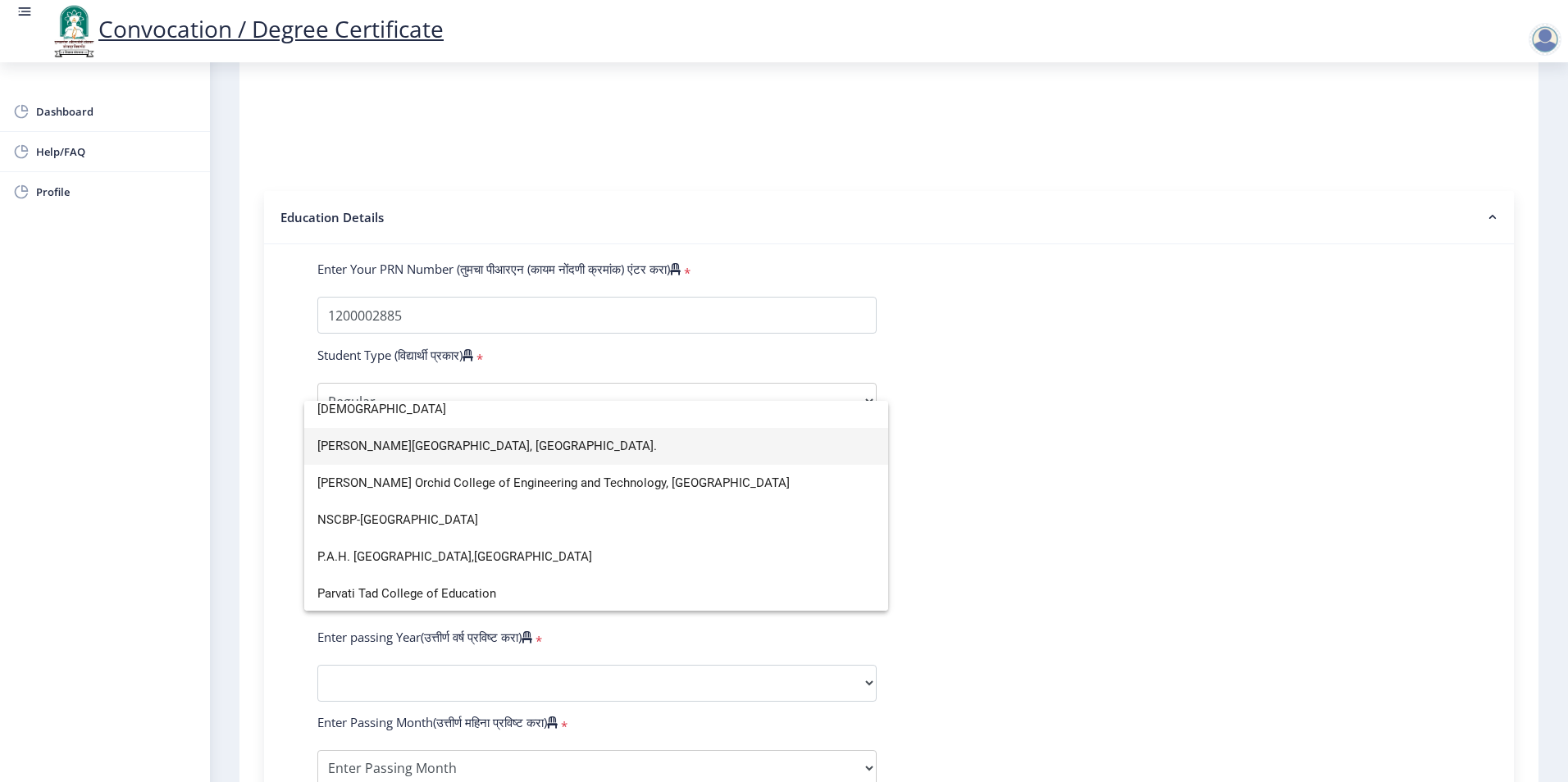
scroll to position [2705, 0]
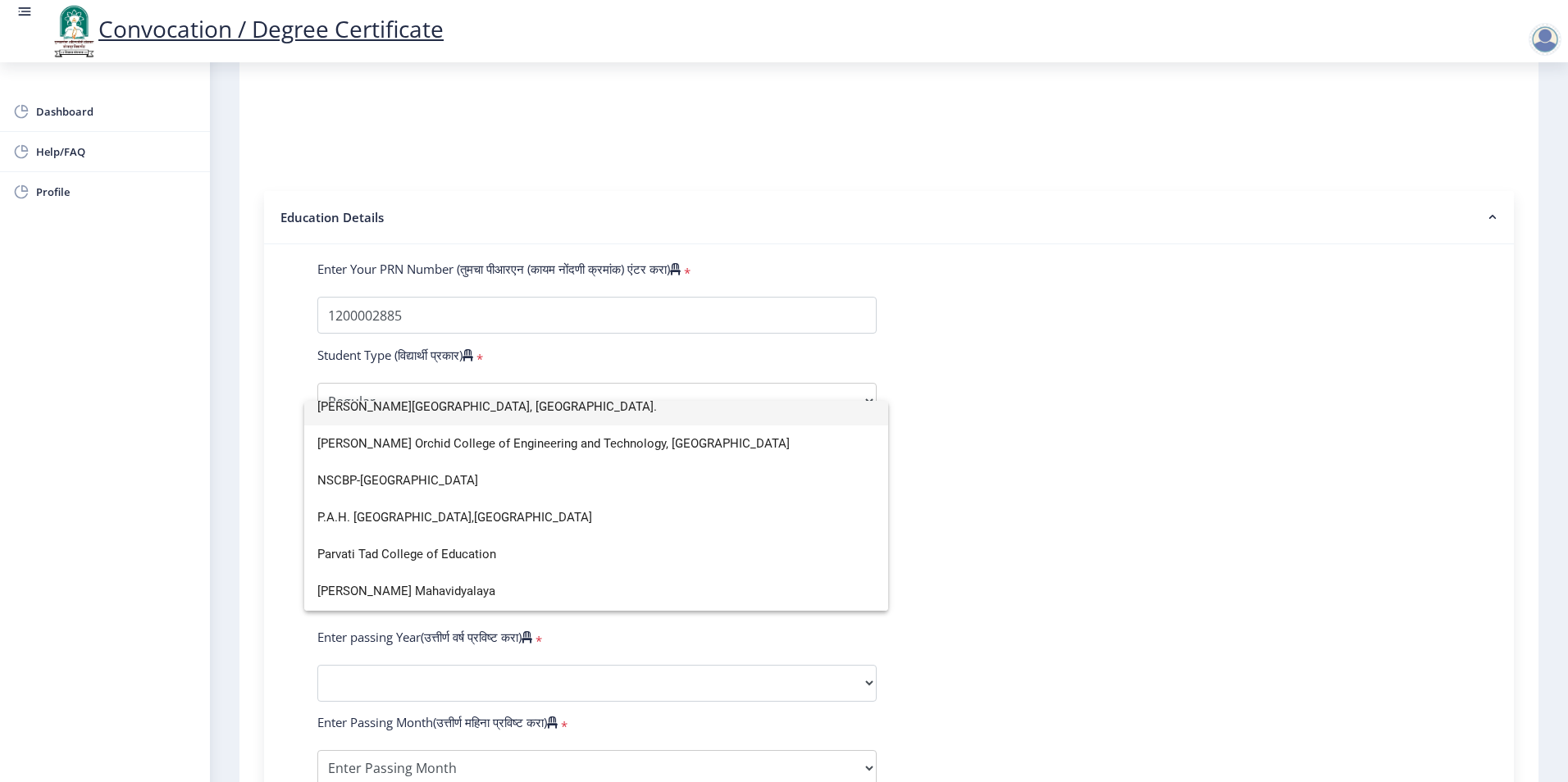
click at [488, 415] on span "[PERSON_NAME][GEOGRAPHIC_DATA], [GEOGRAPHIC_DATA]." at bounding box center [596, 407] width 557 height 37
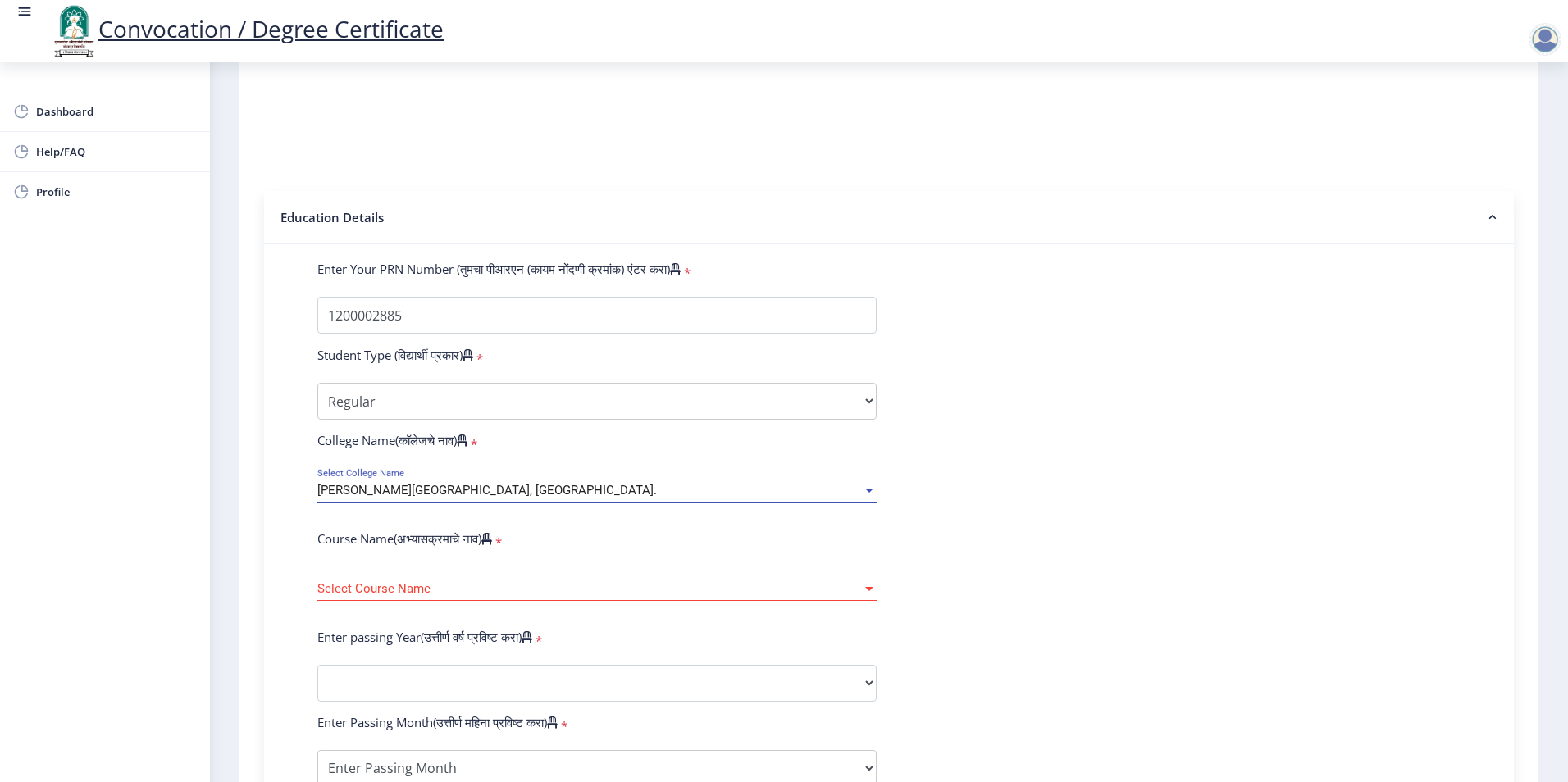
scroll to position [2693, 0]
click at [437, 596] on span "Select Course Name" at bounding box center [589, 588] width 544 height 14
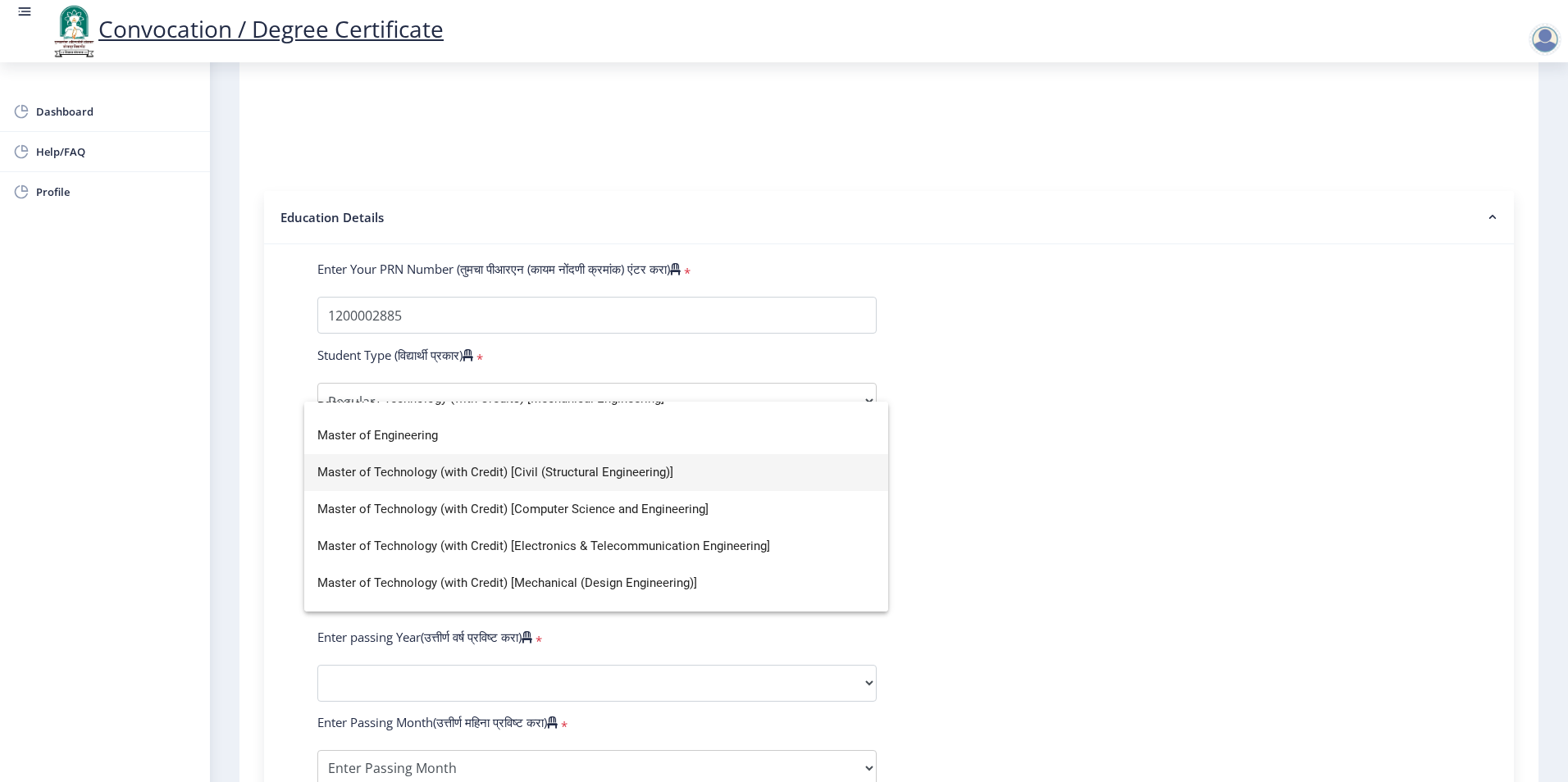
scroll to position [307, 0]
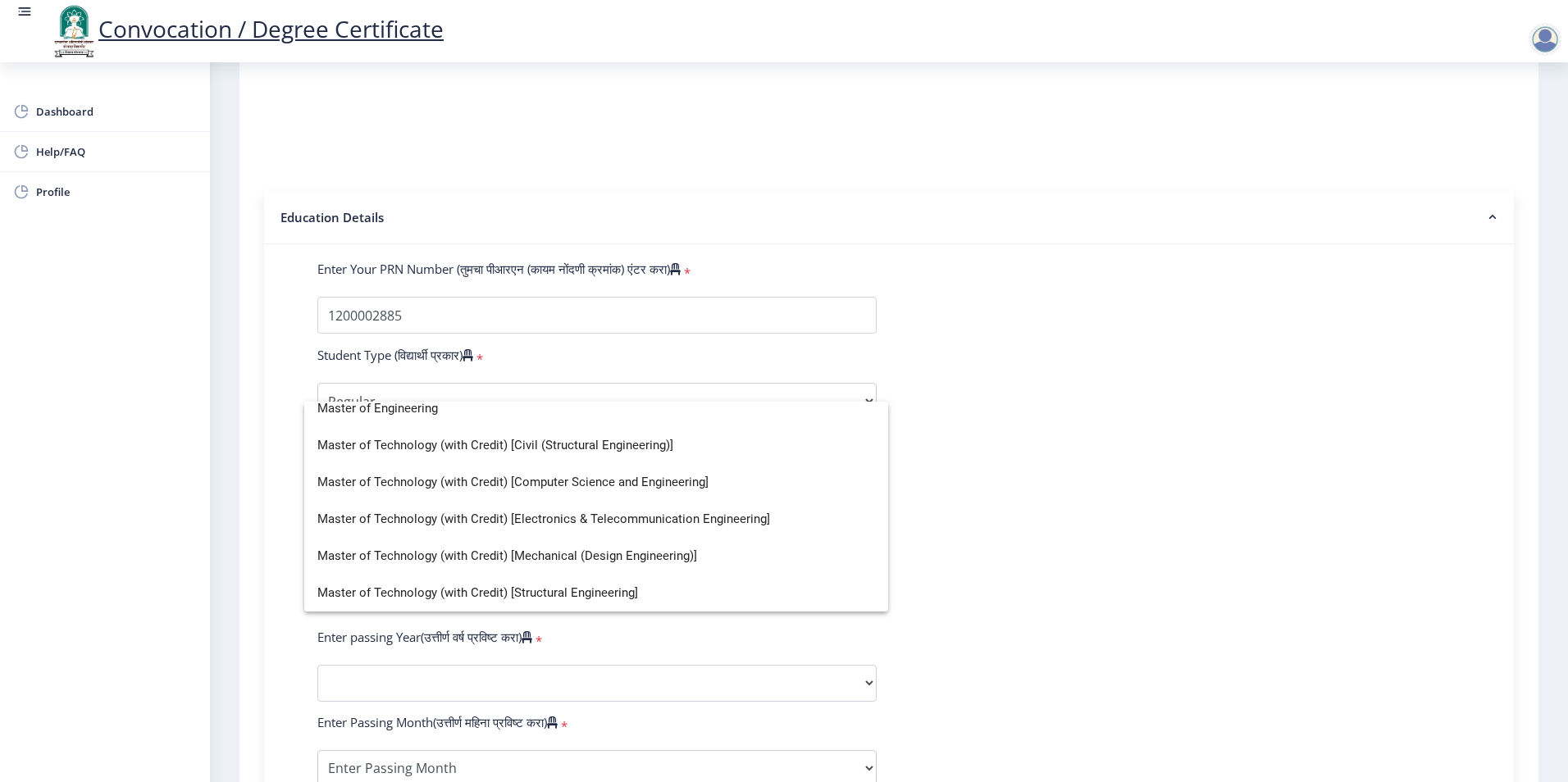
drag, startPoint x: 1038, startPoint y: 510, endPoint x: 1025, endPoint y: 513, distance: 13.3
click at [1038, 510] on div at bounding box center [784, 391] width 1568 height 782
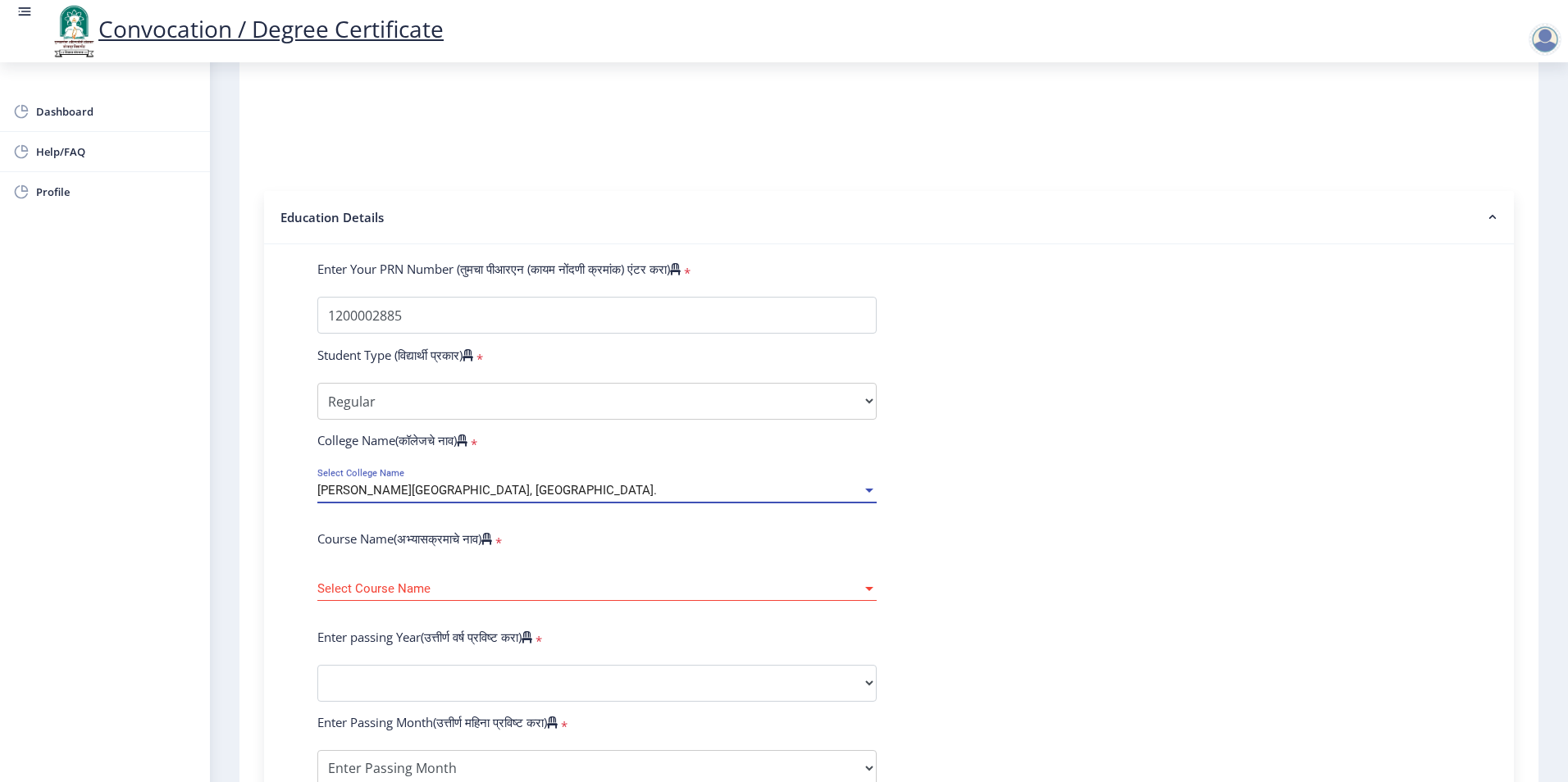
click at [478, 497] on span "[PERSON_NAME][GEOGRAPHIC_DATA], [GEOGRAPHIC_DATA]." at bounding box center [488, 490] width 340 height 15
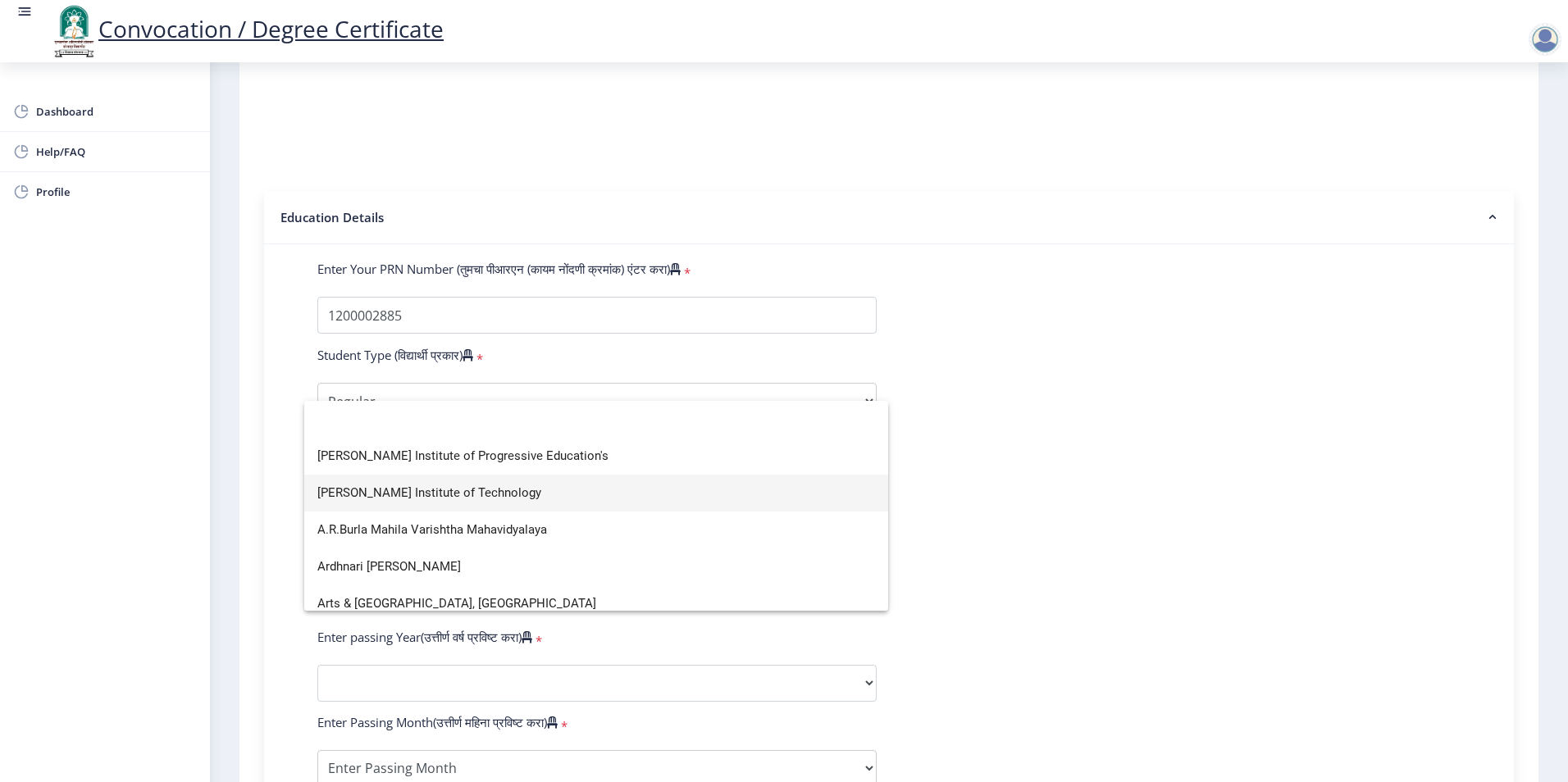
scroll to position [82, 0]
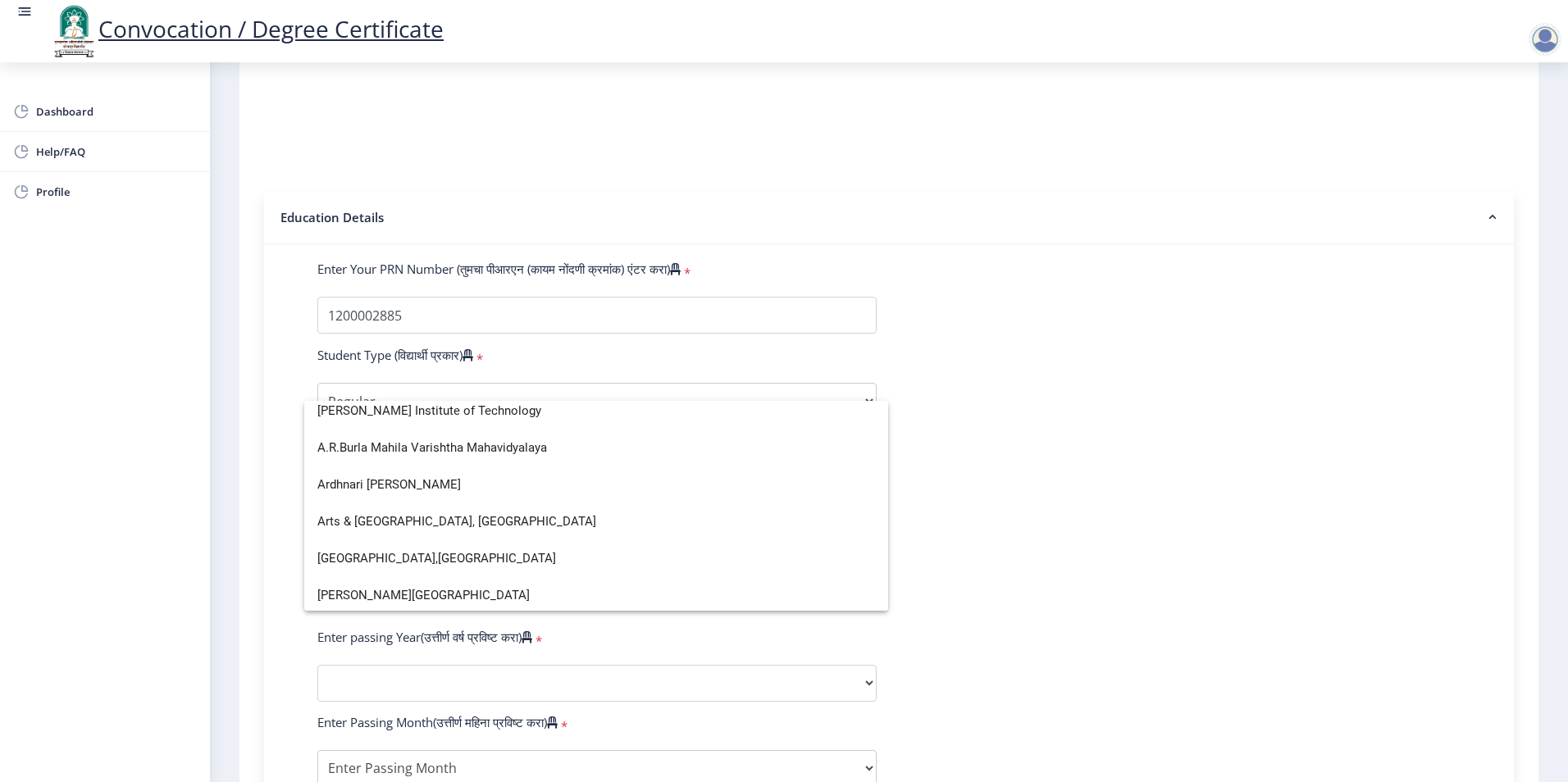
click at [238, 539] on div at bounding box center [784, 391] width 1568 height 782
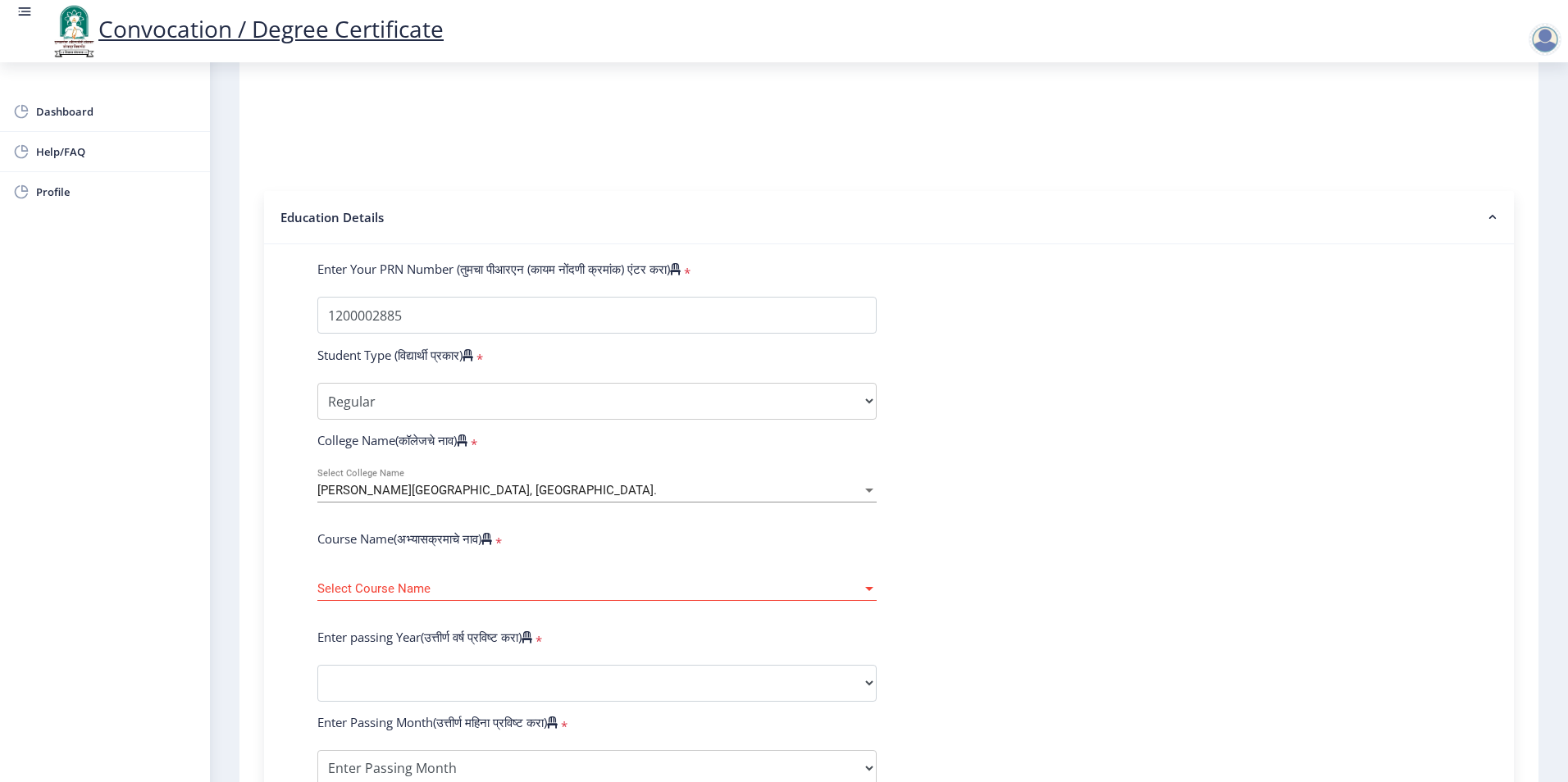
click at [434, 597] on div "Select Course Name Select Course Name" at bounding box center [597, 583] width 559 height 34
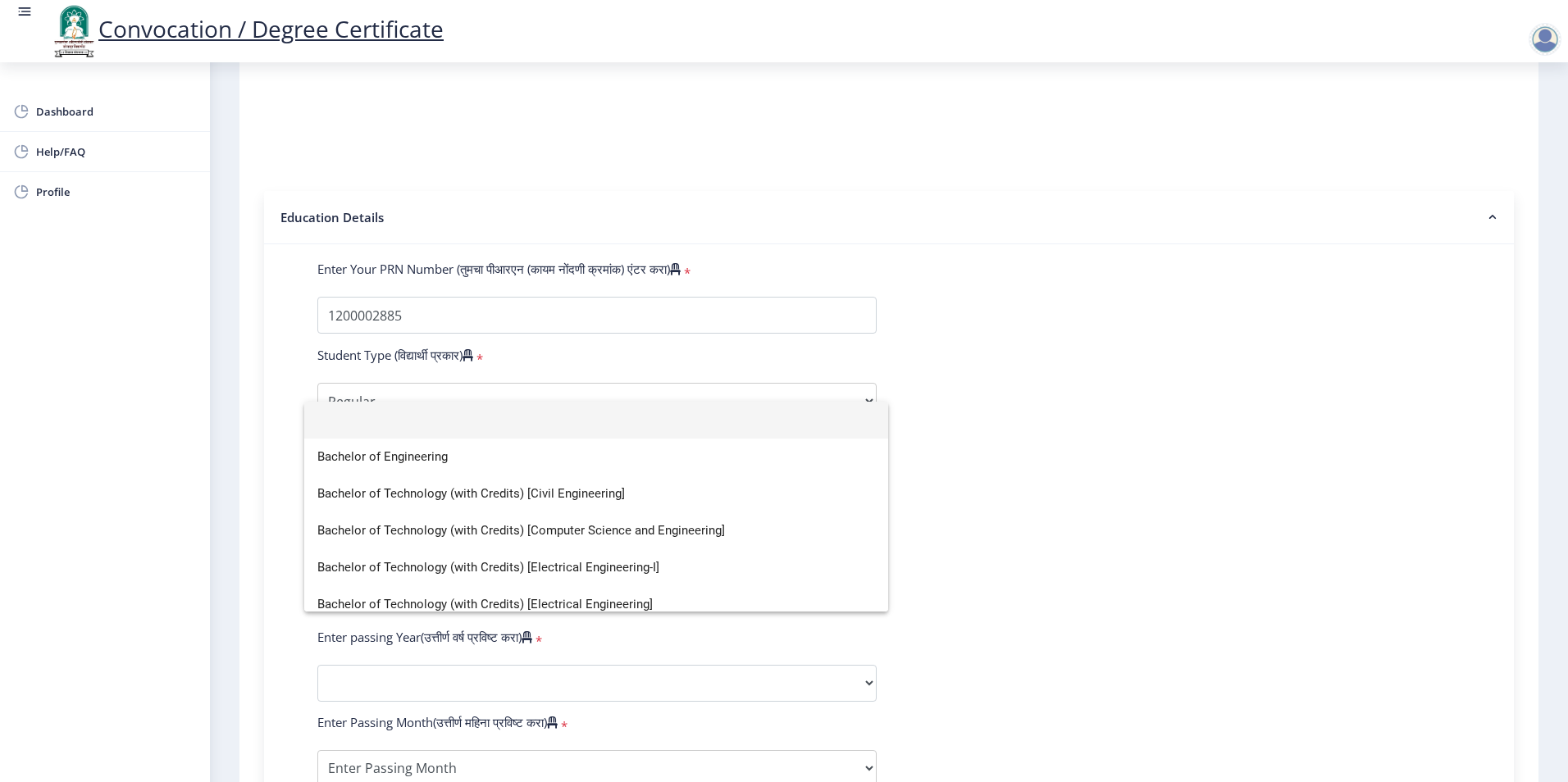
click at [280, 661] on div at bounding box center [784, 391] width 1568 height 782
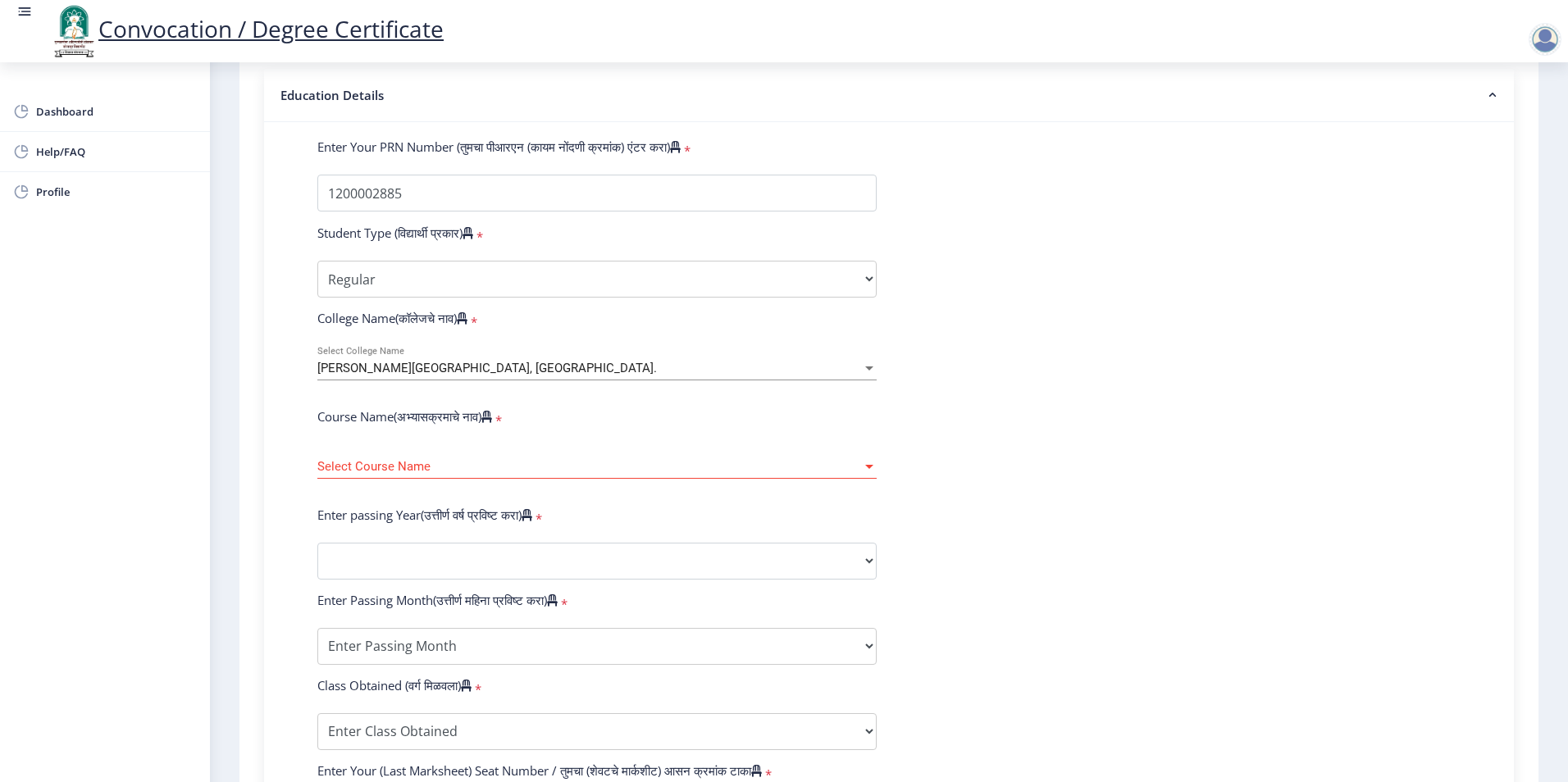
scroll to position [311, 0]
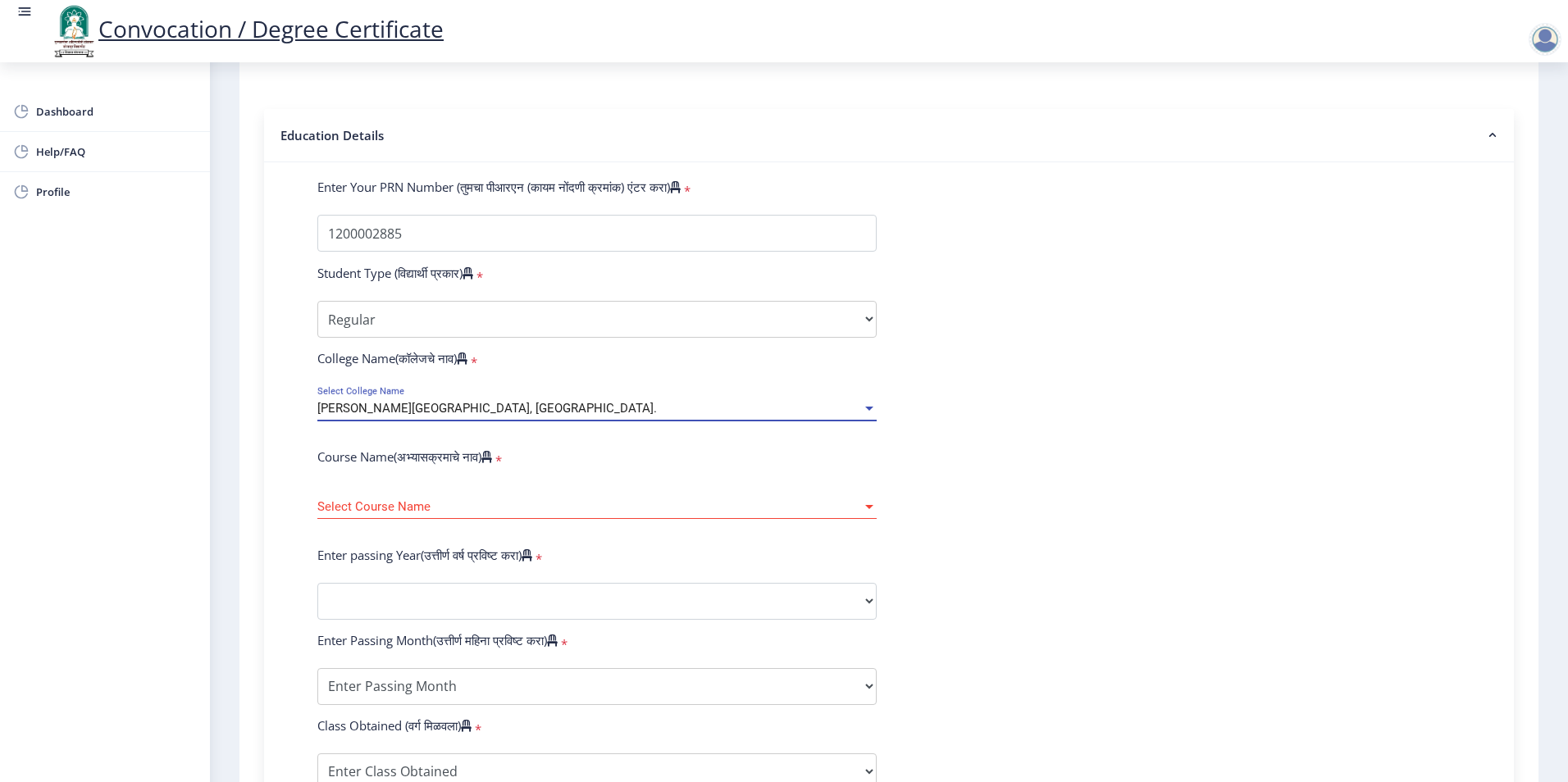
click at [471, 416] on span "[PERSON_NAME][GEOGRAPHIC_DATA], [GEOGRAPHIC_DATA]." at bounding box center [488, 409] width 340 height 15
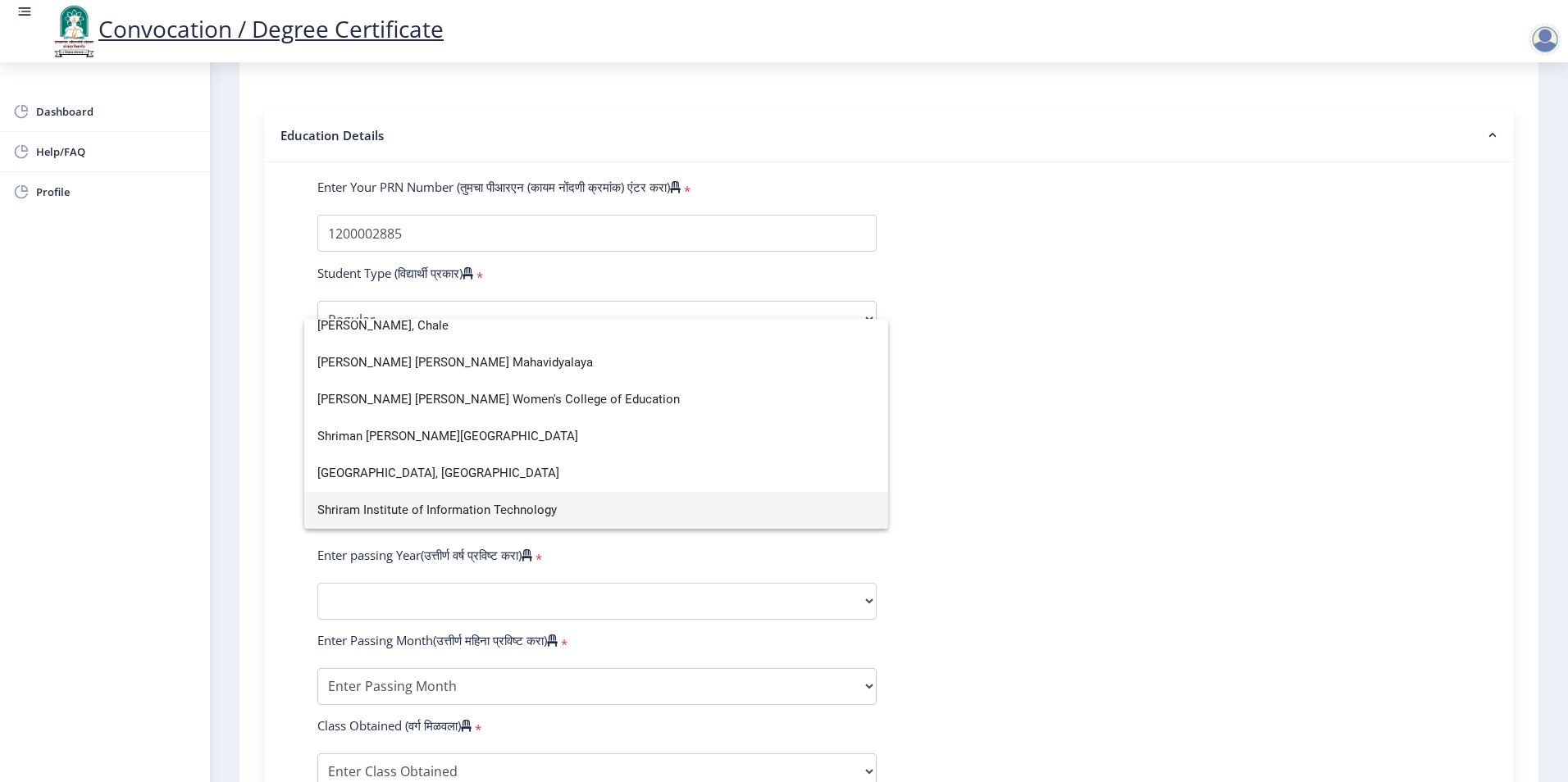
scroll to position [4660, 0]
click at [511, 516] on span "Sinhgad Institute of Business Management" at bounding box center [596, 510] width 557 height 37
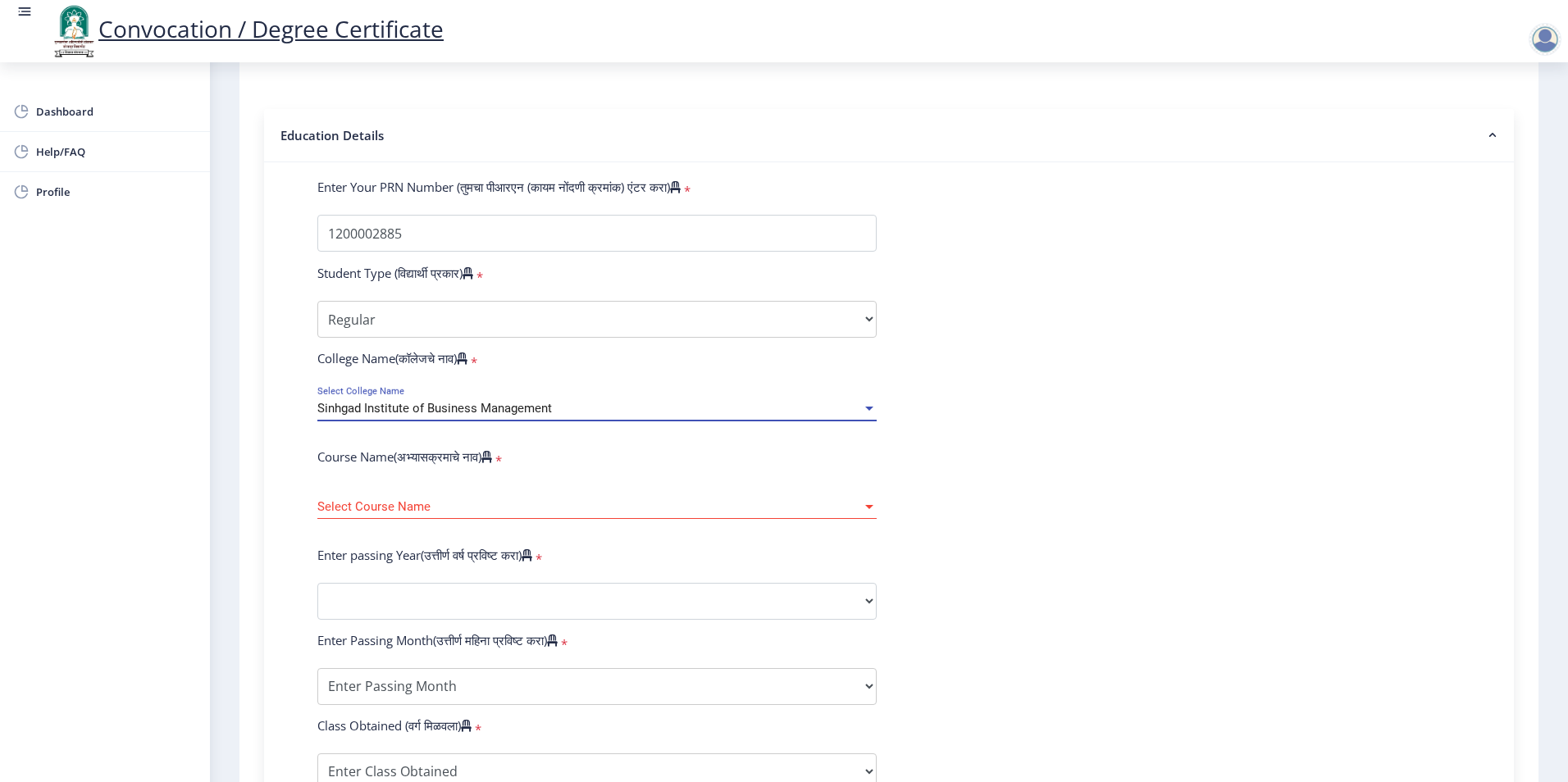
click at [490, 514] on span "Select Course Name" at bounding box center [589, 506] width 544 height 14
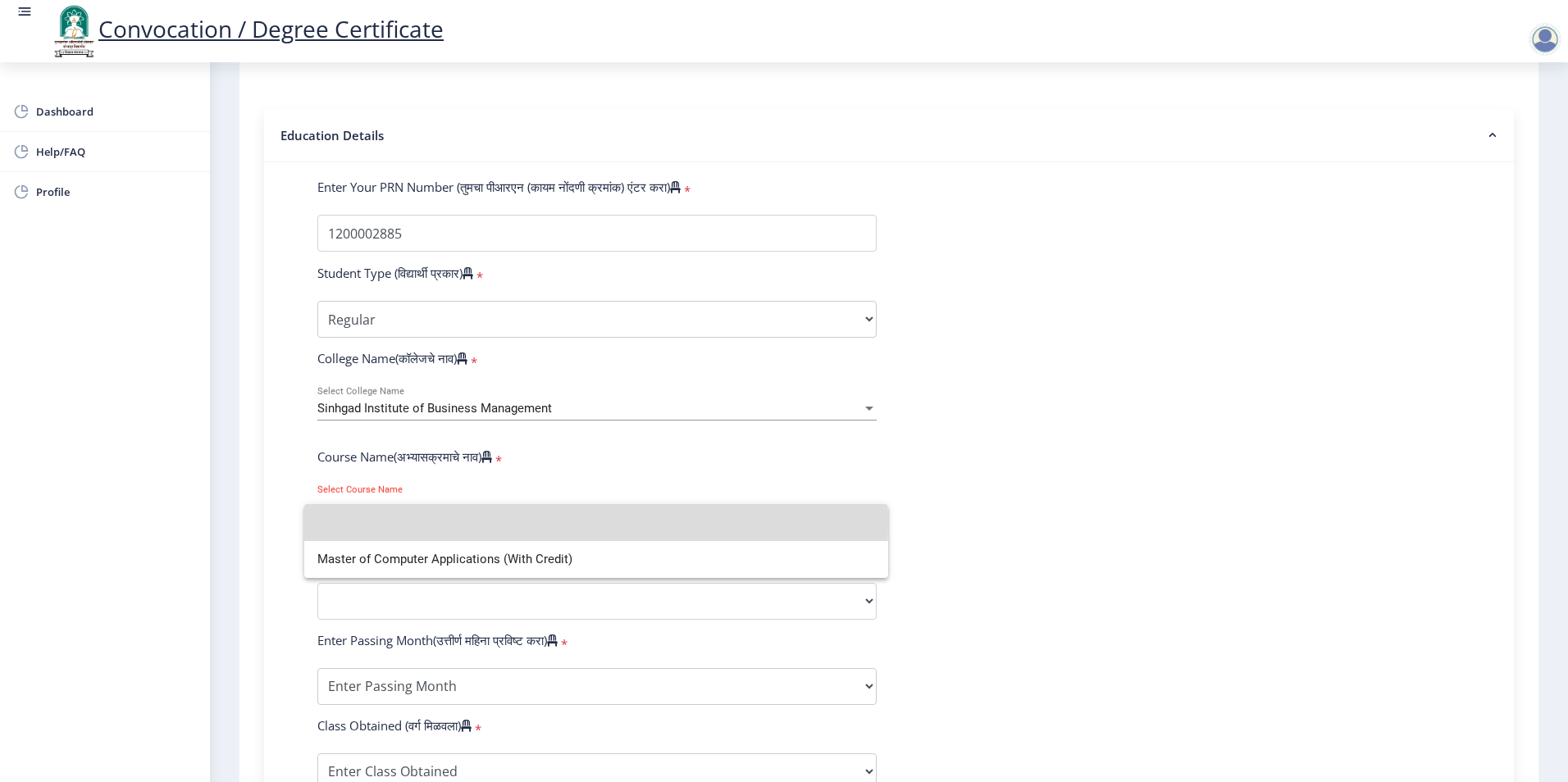
click at [479, 523] on input at bounding box center [596, 522] width 557 height 37
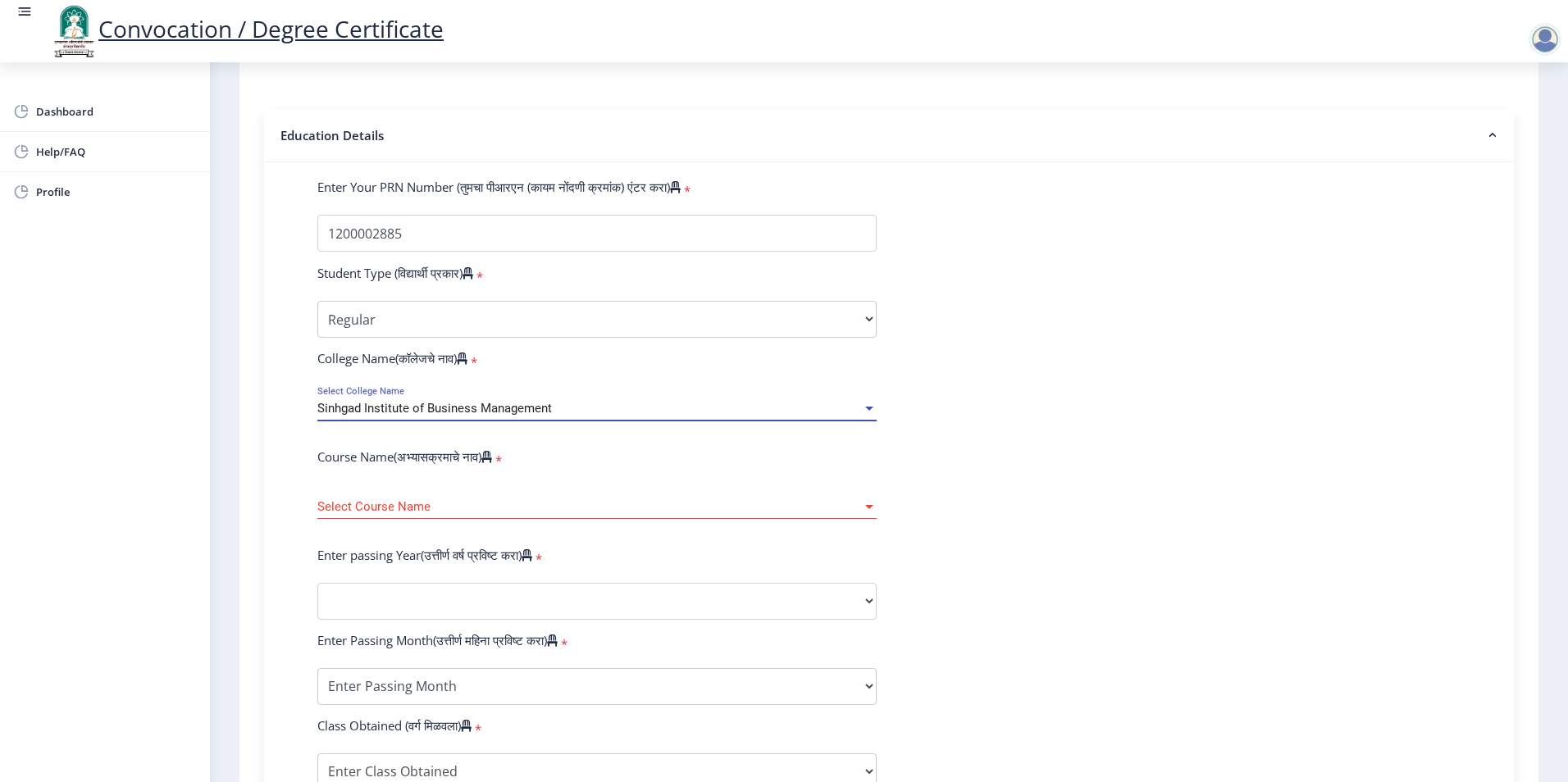
click at [484, 416] on span "Sinhgad Institute of Business Management" at bounding box center [435, 409] width 235 height 15
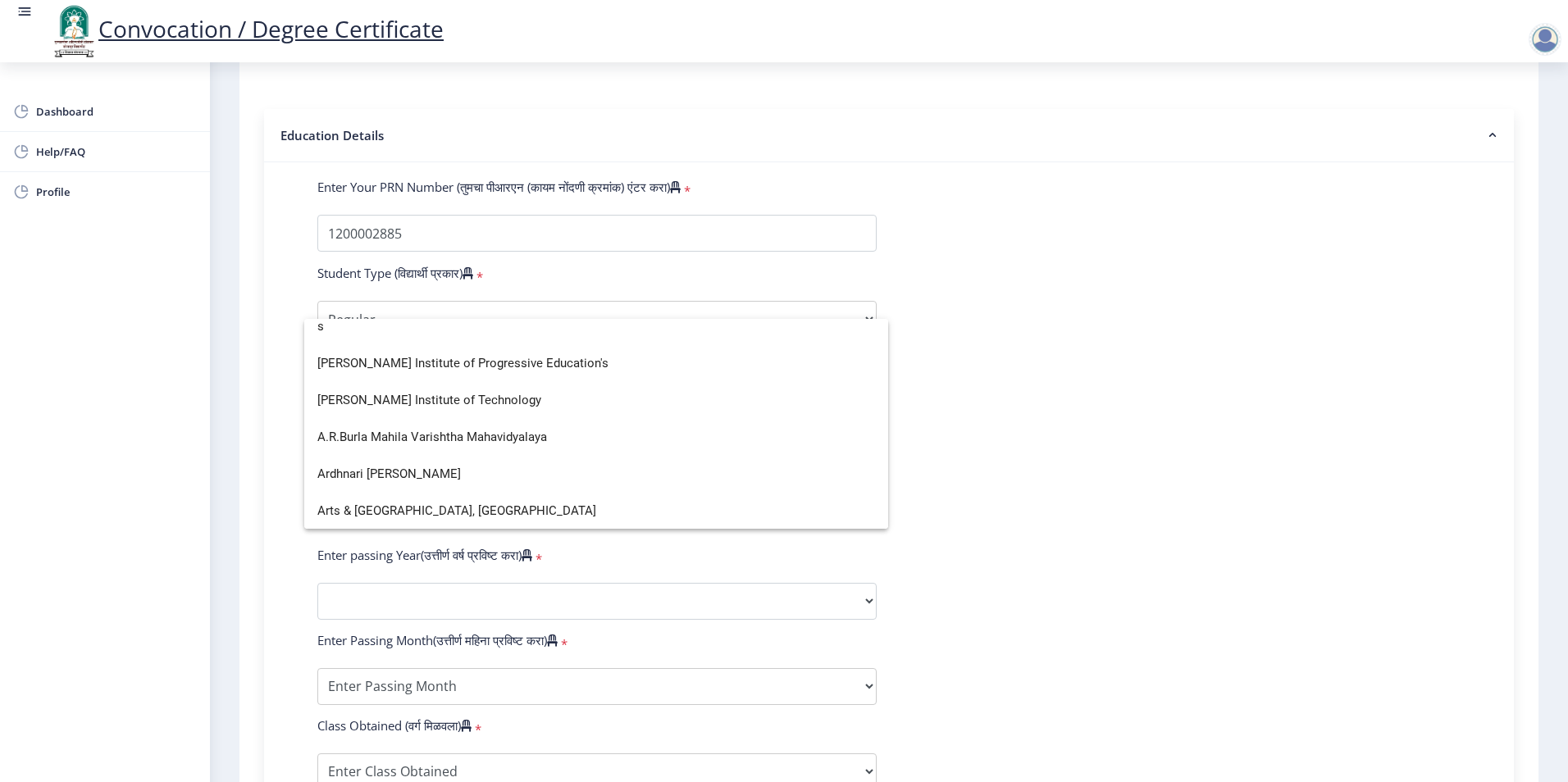
scroll to position [4032, 0]
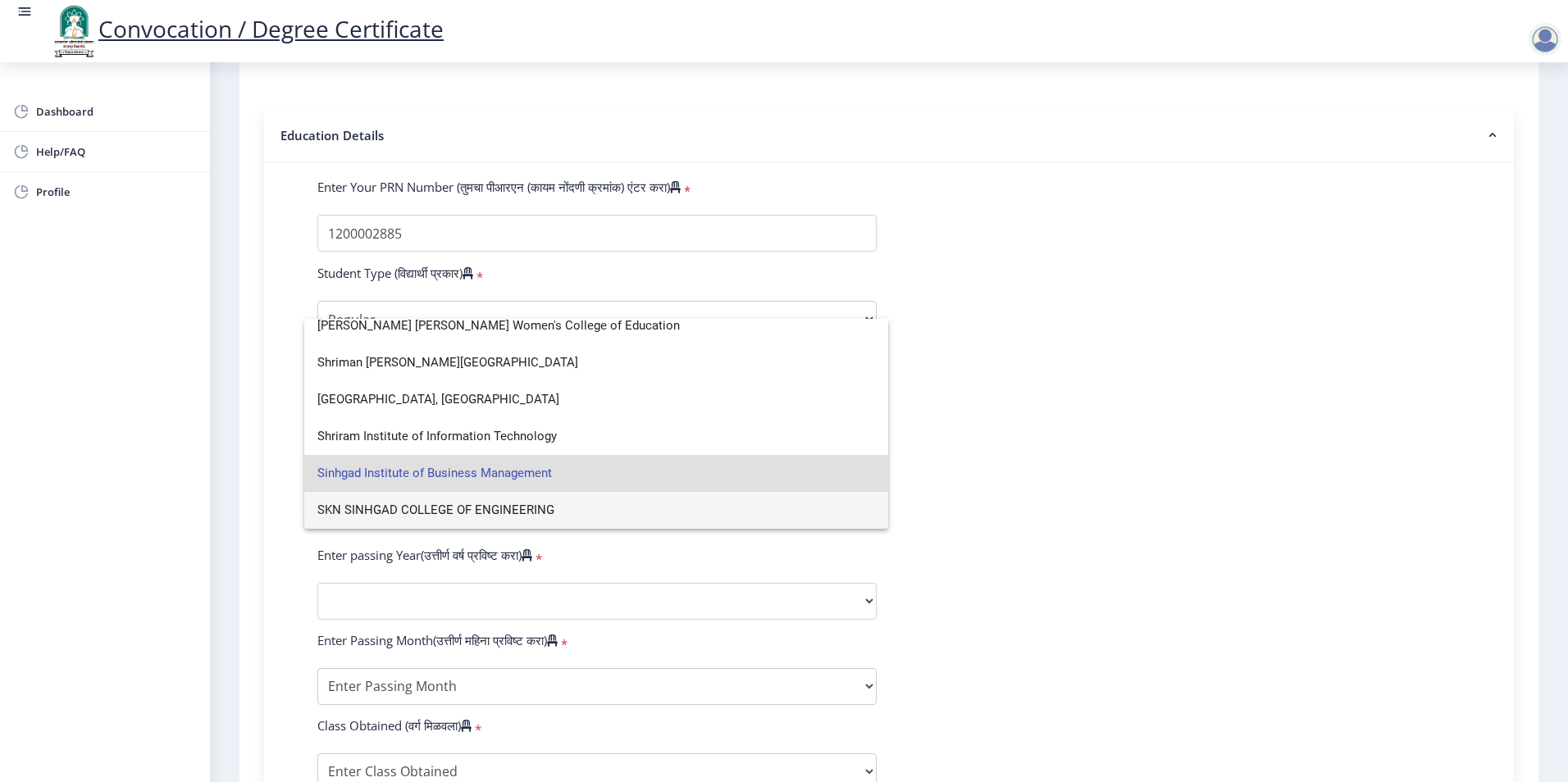
type input "s"
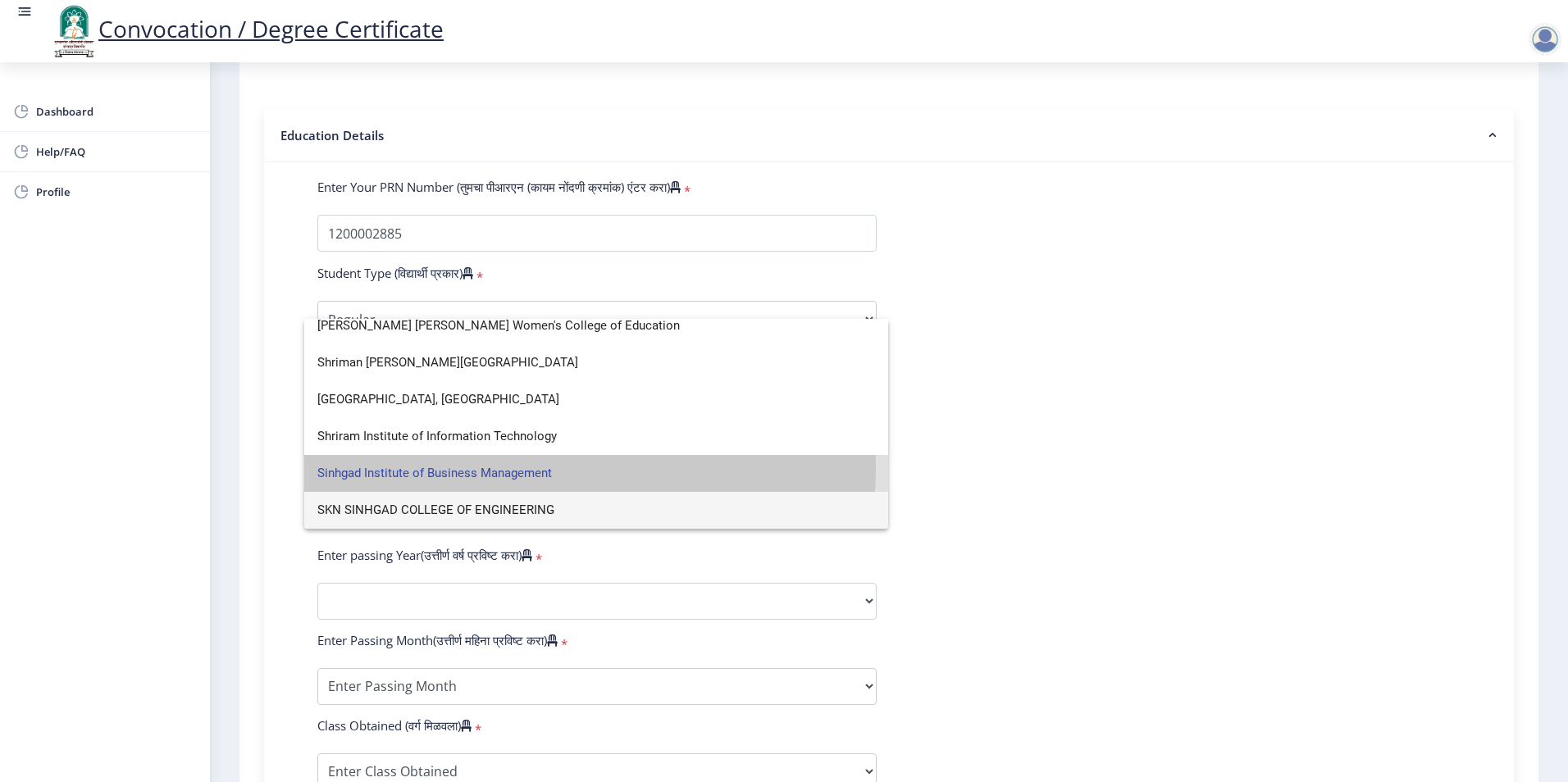
click at [488, 467] on span "Sinhgad Institute of Business Management" at bounding box center [596, 473] width 557 height 37
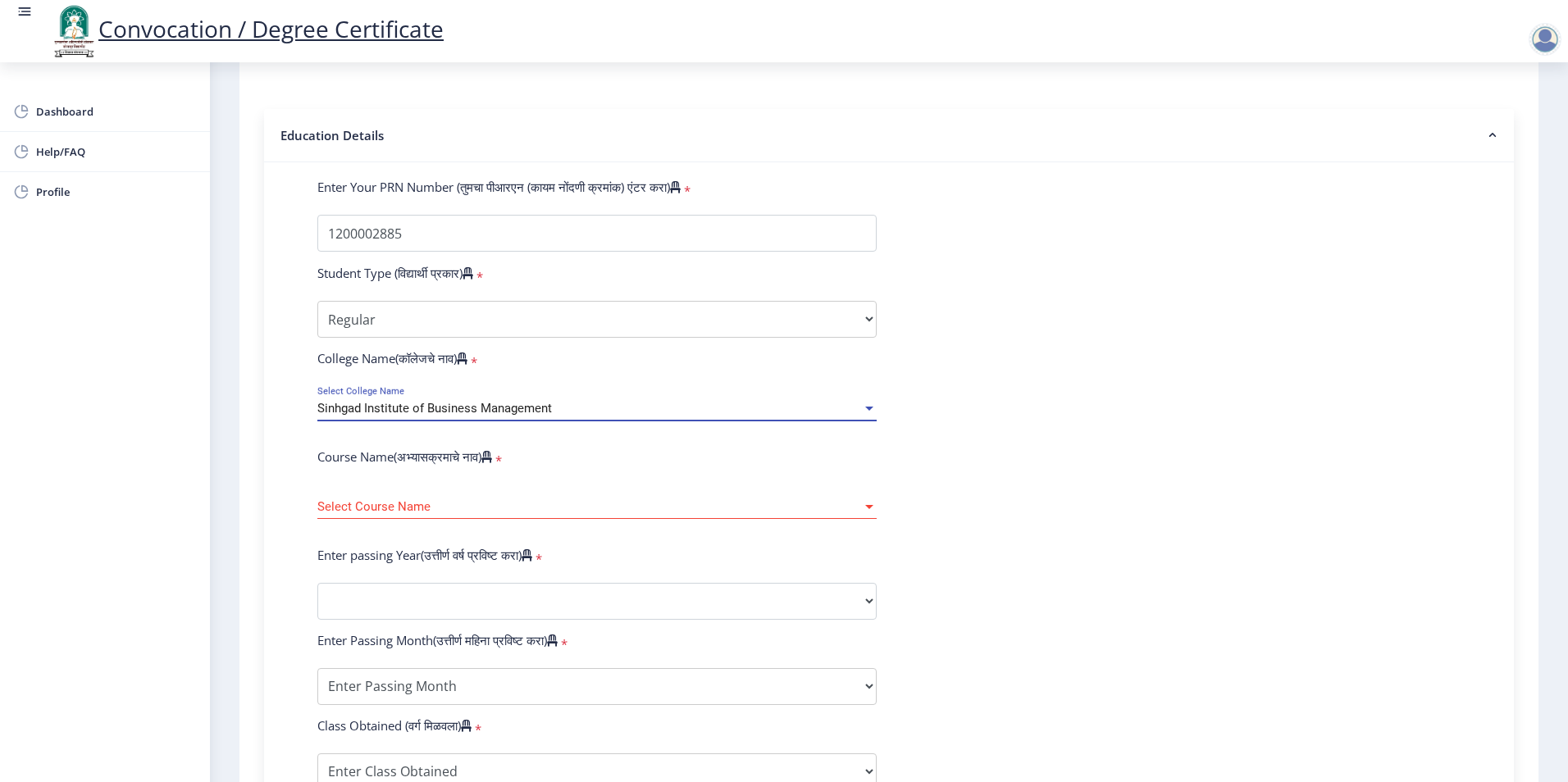
click at [501, 416] on span "Sinhgad Institute of Business Management" at bounding box center [435, 409] width 235 height 15
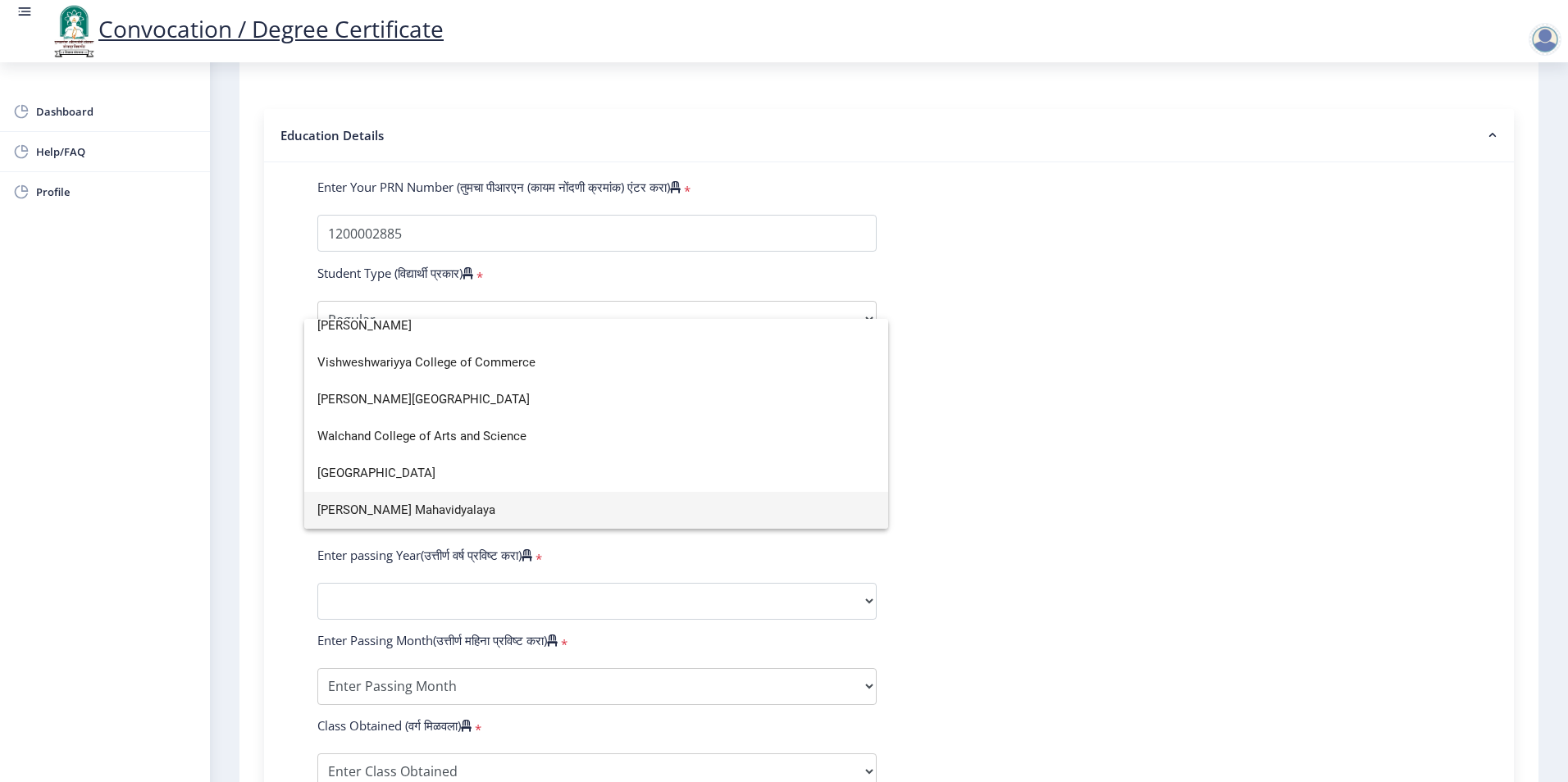
scroll to position [4844, 0]
drag, startPoint x: 70, startPoint y: 152, endPoint x: 71, endPoint y: 205, distance: 53.0
click at [32, 264] on div at bounding box center [784, 391] width 1568 height 782
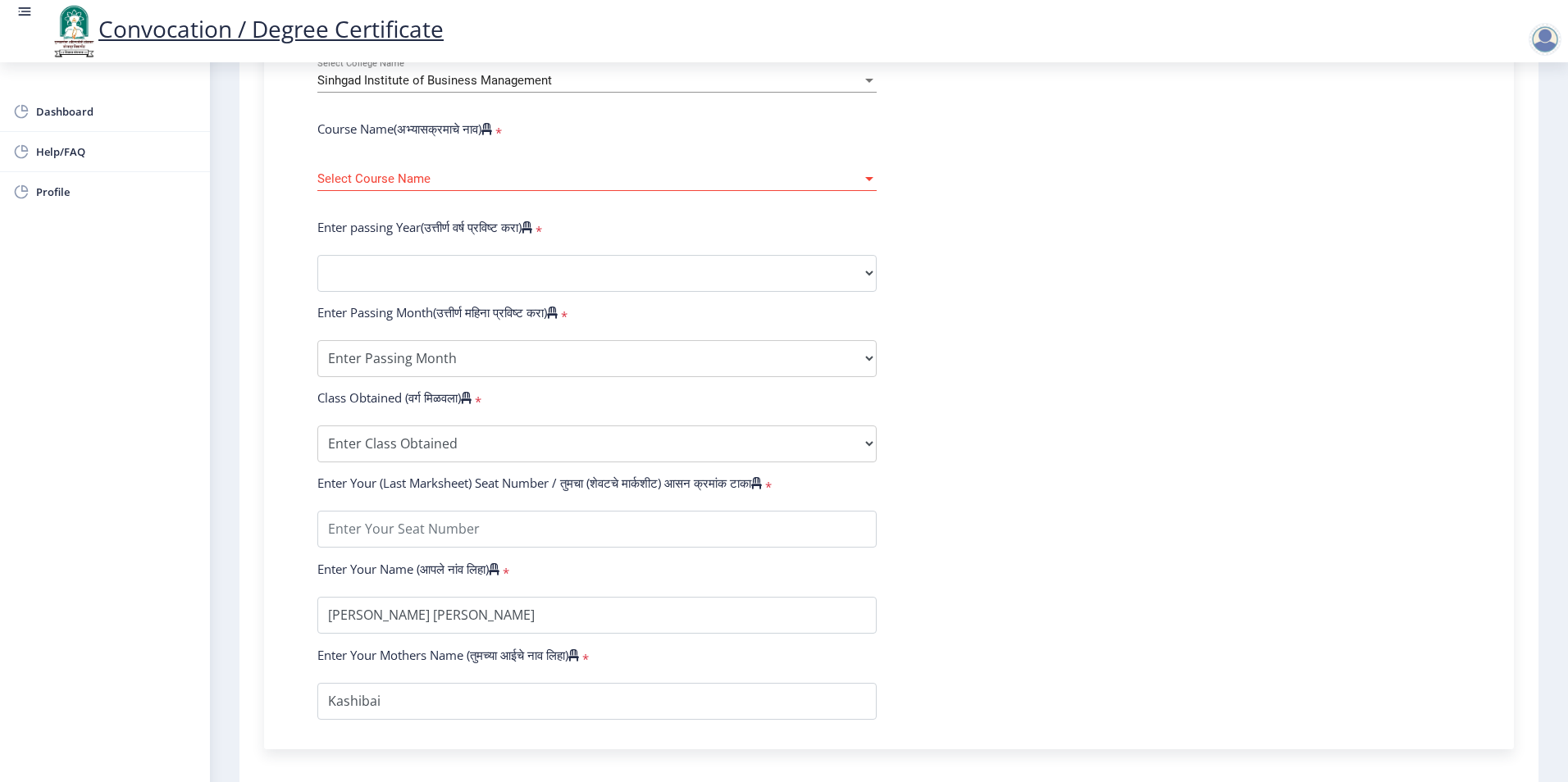
scroll to position [474, 0]
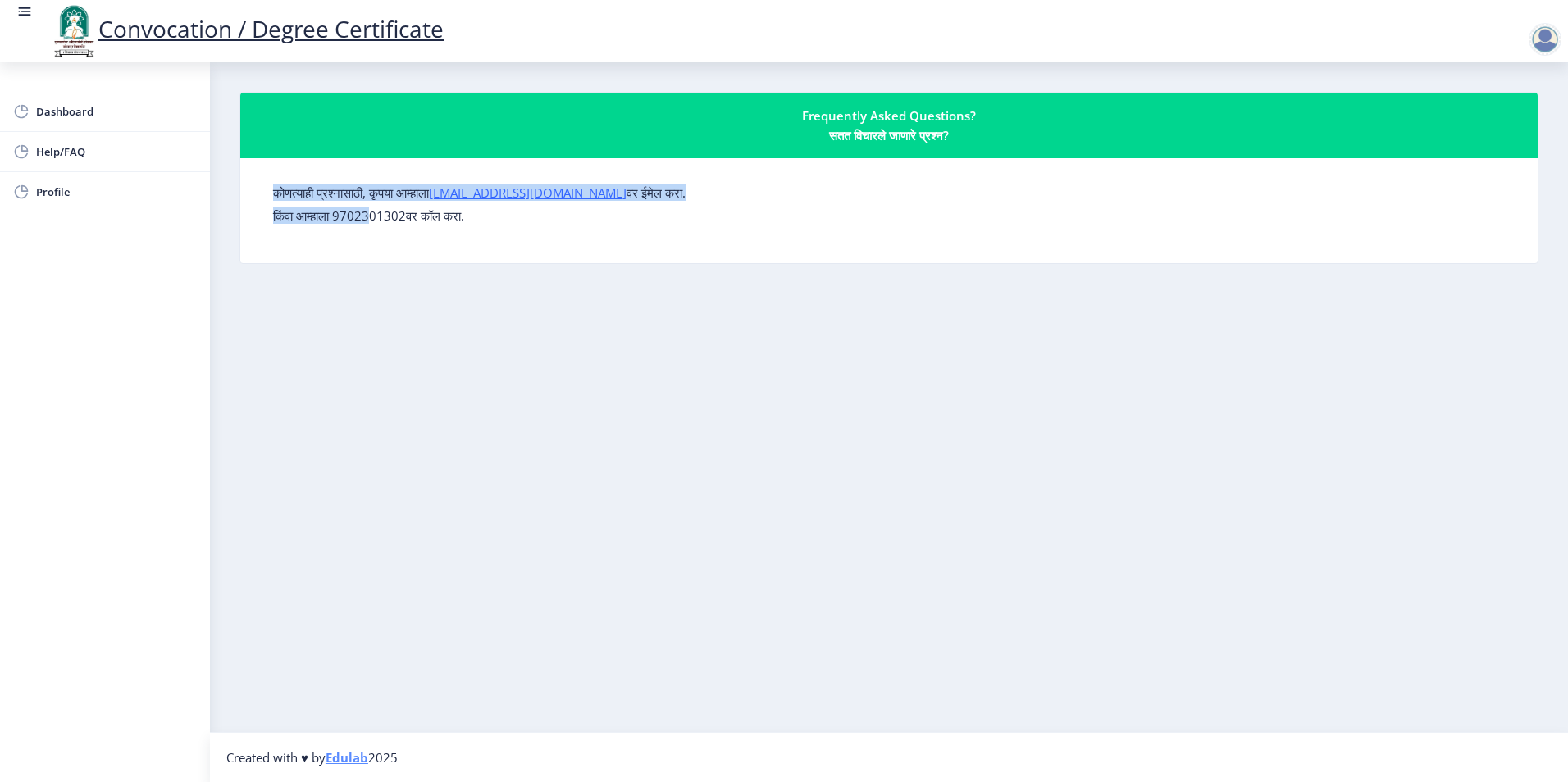
drag, startPoint x: 446, startPoint y: 190, endPoint x: 513, endPoint y: 169, distance: 70.2
click at [513, 169] on nb-layout-column "Frequently Asked Questions? सतत विचारले जाणारे प्रश्न? कोणत्याही प्रश्नासाठी, क…" at bounding box center [889, 397] width 1358 height 670
copy form "कोणत्याही प्रश्नासाठी, कृपया आम्हाला [EMAIL_ADDRESS][DOMAIN_NAME] वर ईमेल करा. …"
